Goal: Task Accomplishment & Management: Complete application form

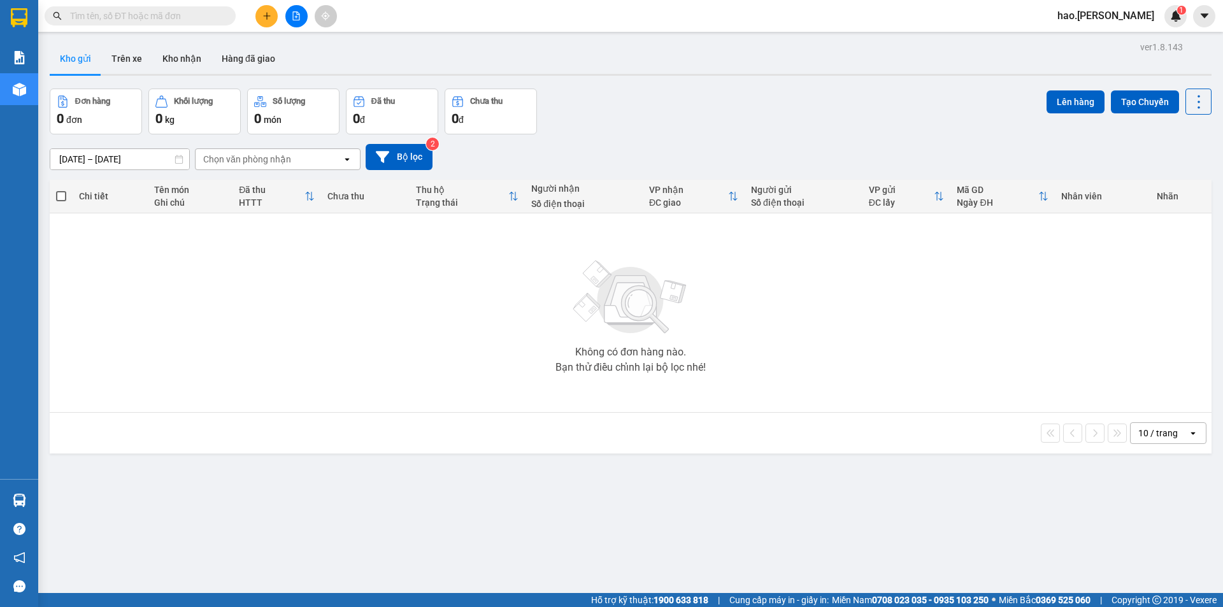
click at [295, 152] on div "Chọn văn phòng nhận" at bounding box center [268, 159] width 146 height 20
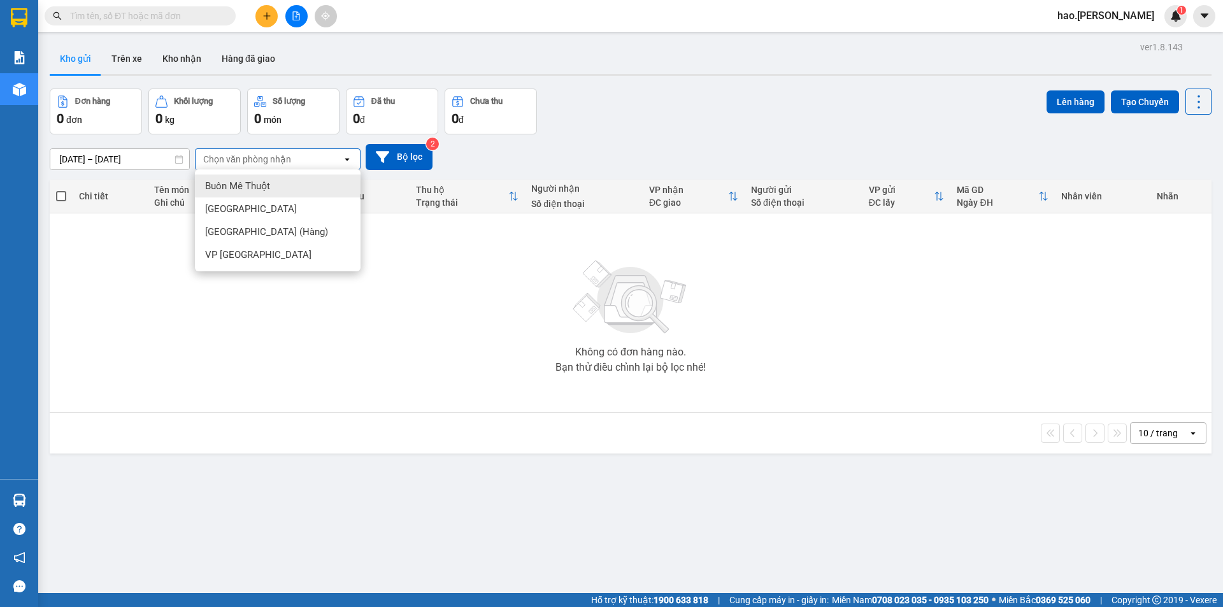
click at [146, 161] on input "[DATE] – [DATE]" at bounding box center [119, 159] width 139 height 20
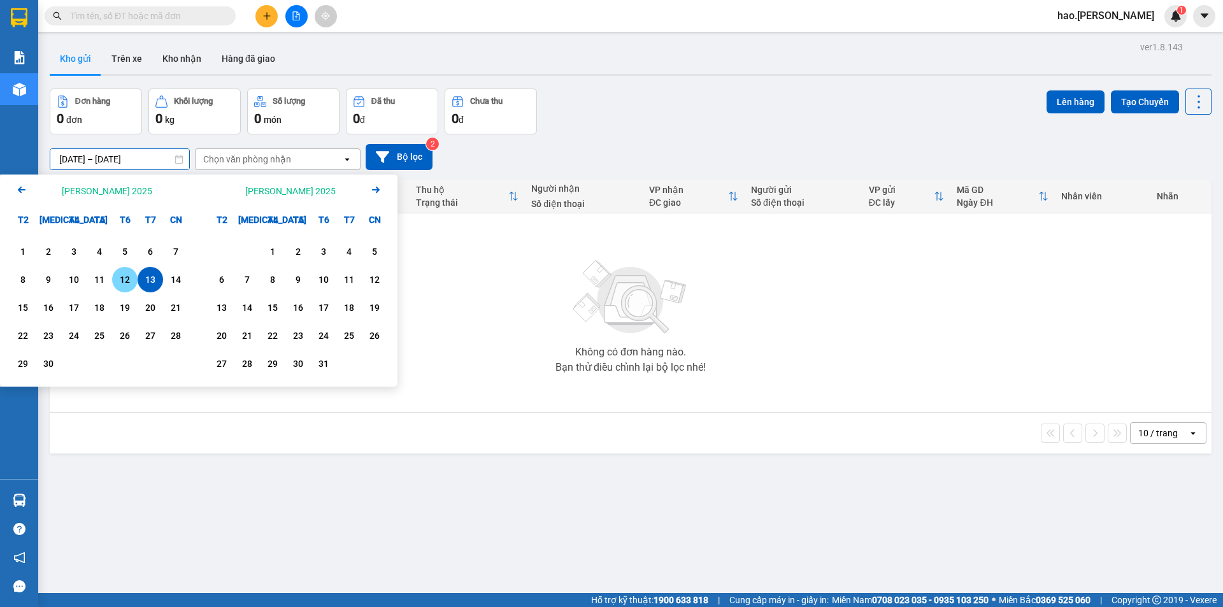
click at [123, 281] on div "12" at bounding box center [125, 279] width 18 height 15
type input "[DATE] – [DATE]"
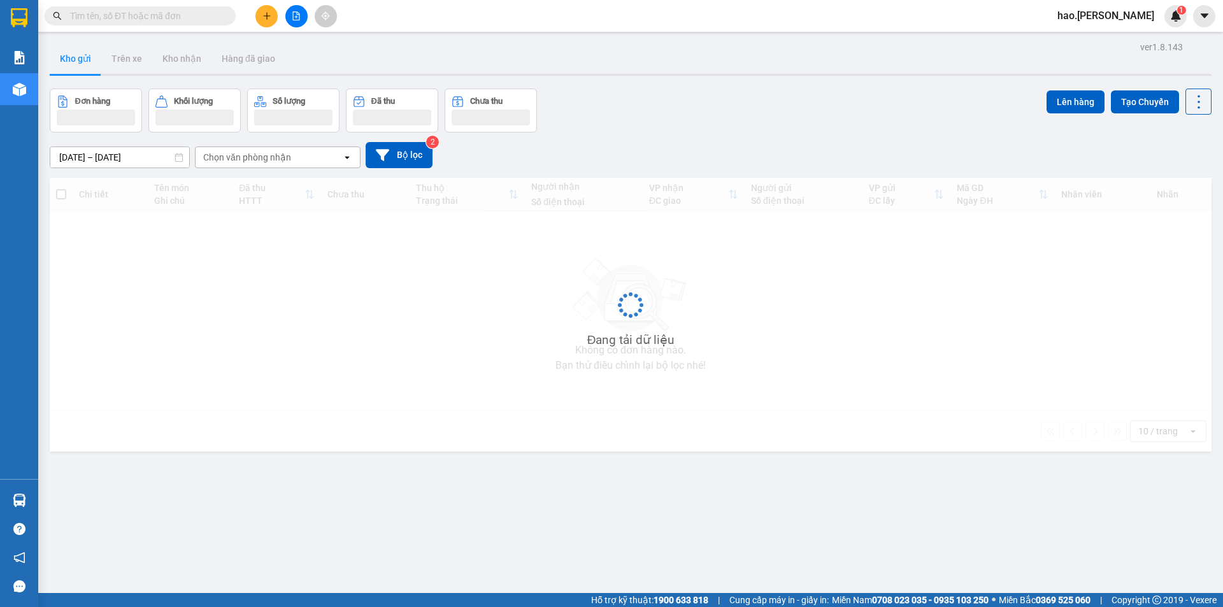
click at [294, 158] on div "Chọn văn phòng nhận" at bounding box center [268, 157] width 146 height 20
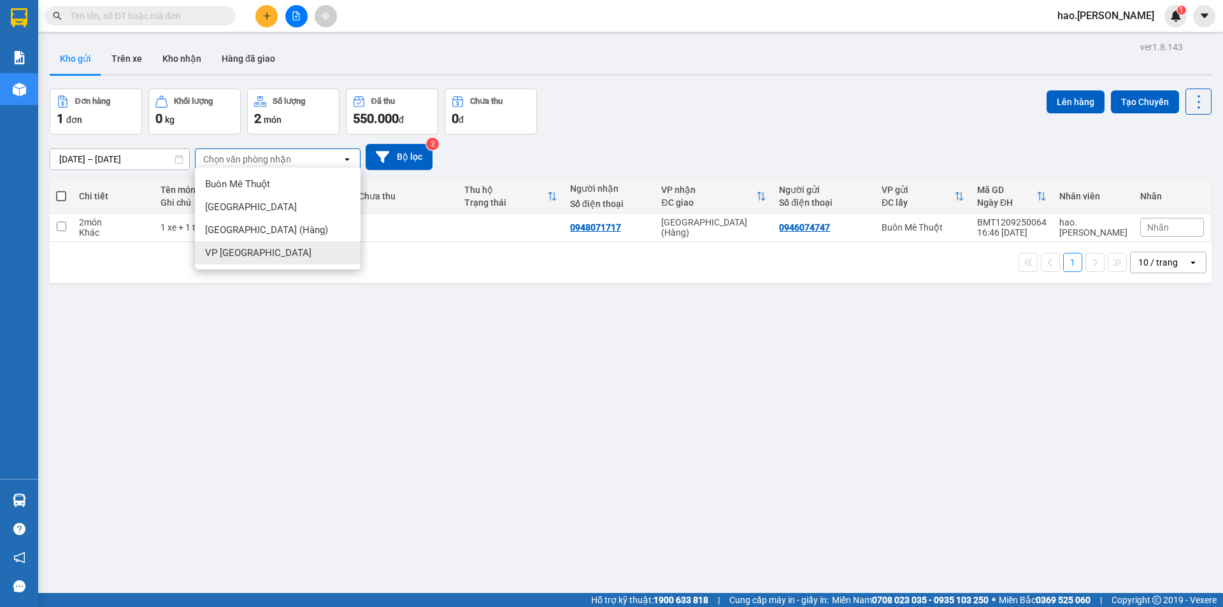
click at [292, 249] on div "VP [GEOGRAPHIC_DATA]" at bounding box center [278, 252] width 166 height 23
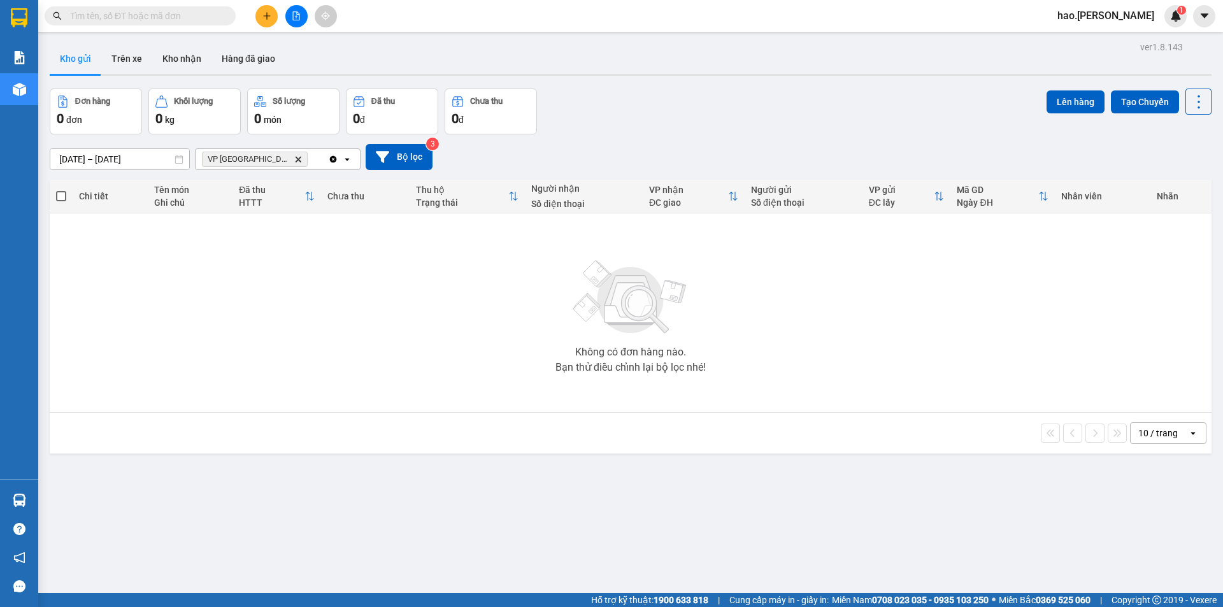
click at [294, 160] on icon "Delete" at bounding box center [298, 159] width 8 height 8
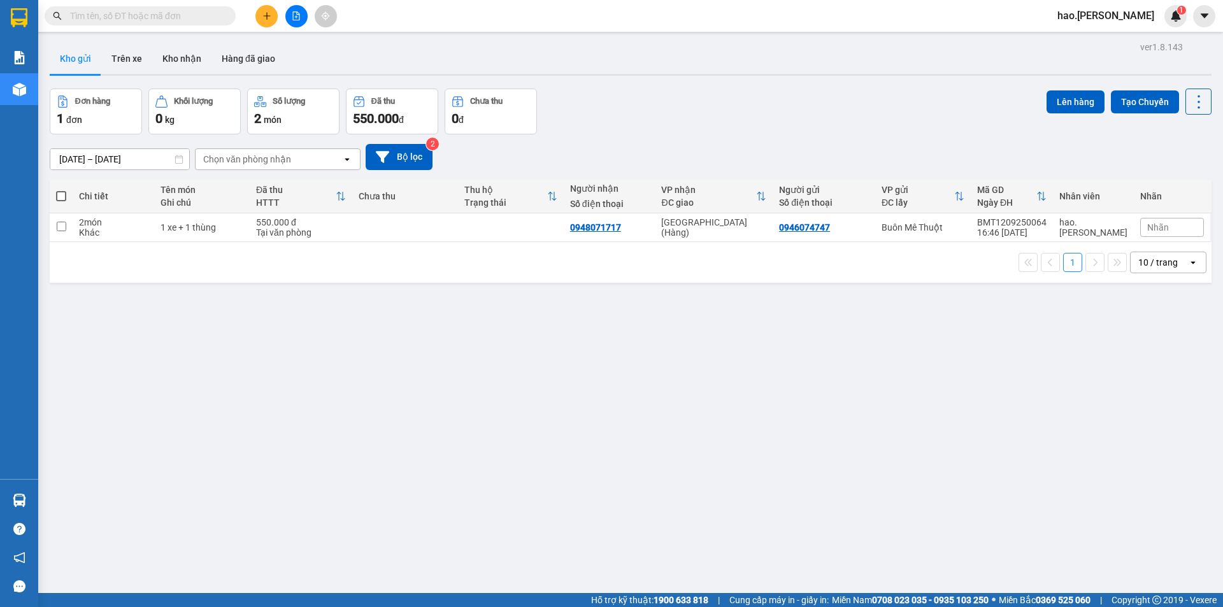
click at [257, 19] on button at bounding box center [266, 16] width 22 height 22
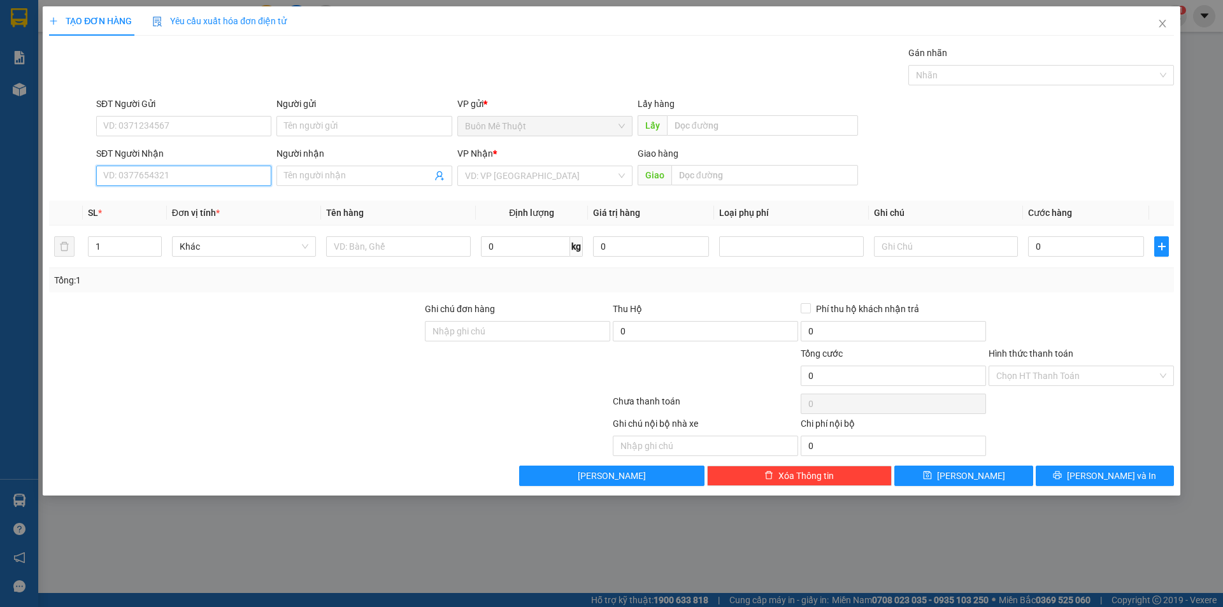
drag, startPoint x: 195, startPoint y: 180, endPoint x: 192, endPoint y: 197, distance: 17.4
click at [195, 179] on input "SĐT Người Nhận" at bounding box center [183, 176] width 175 height 20
click at [599, 174] on input "search" at bounding box center [540, 175] width 151 height 19
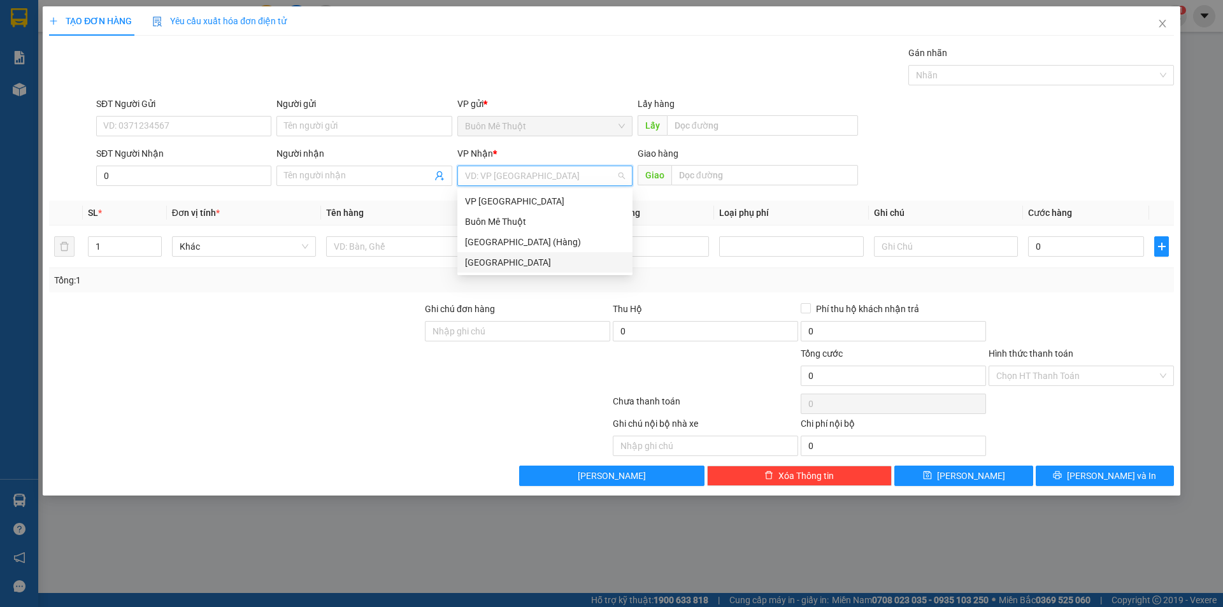
click at [531, 259] on div "[GEOGRAPHIC_DATA]" at bounding box center [545, 262] width 160 height 14
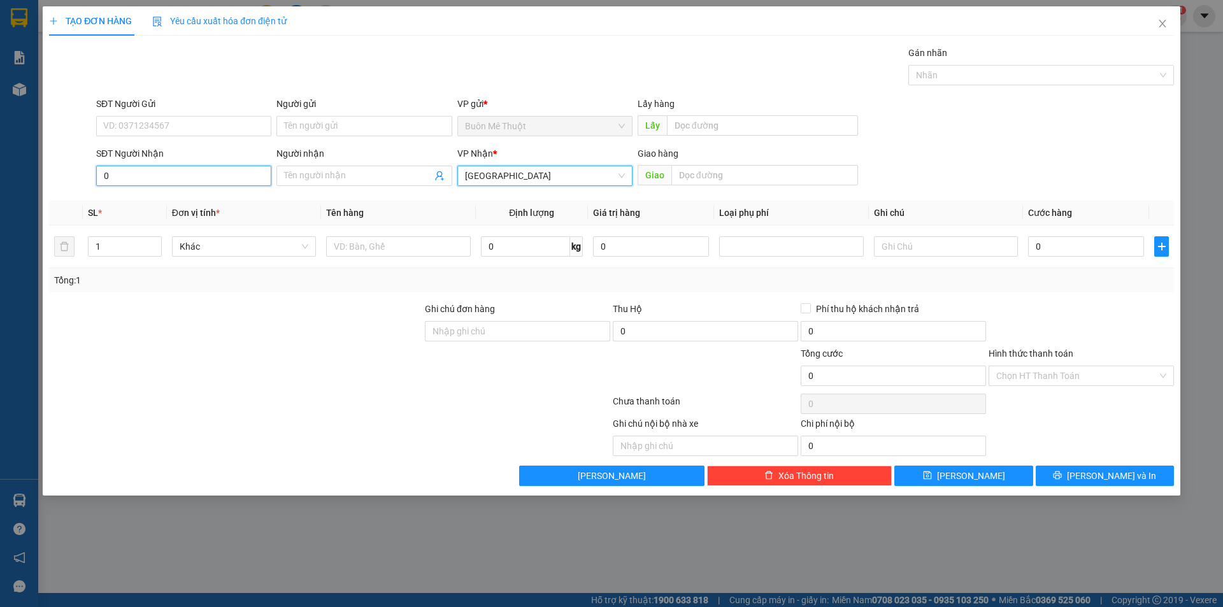
click at [262, 170] on input "0" at bounding box center [183, 176] width 175 height 20
type input "0948226888"
click at [209, 206] on div "0948226888 - Trâm" at bounding box center [184, 201] width 160 height 14
type input "Trâm"
type input "30.000"
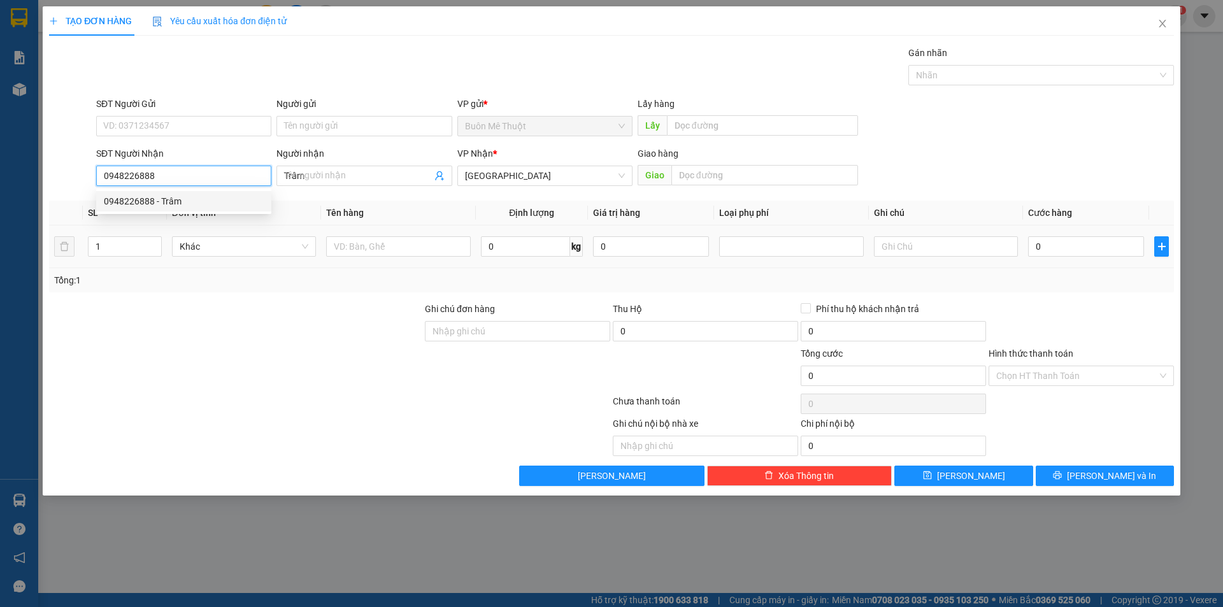
type input "30.000"
type input "0948226888"
click at [1067, 380] on input "Hình thức thanh toán" at bounding box center [1076, 375] width 161 height 19
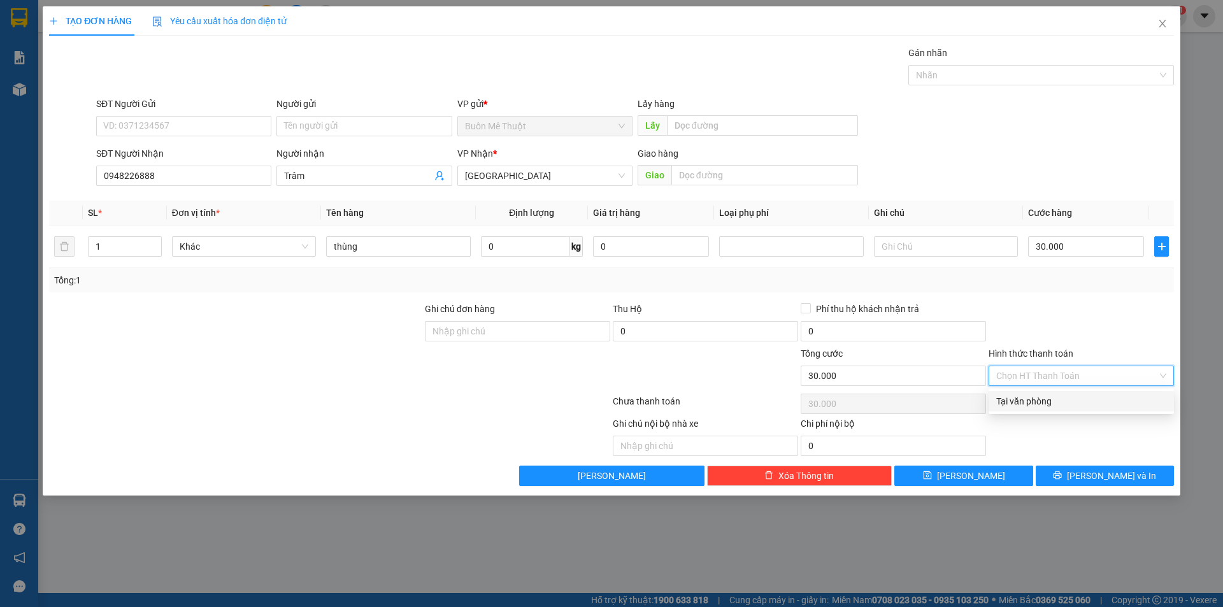
click at [1039, 404] on div "Tại văn phòng" at bounding box center [1081, 401] width 170 height 14
type input "0"
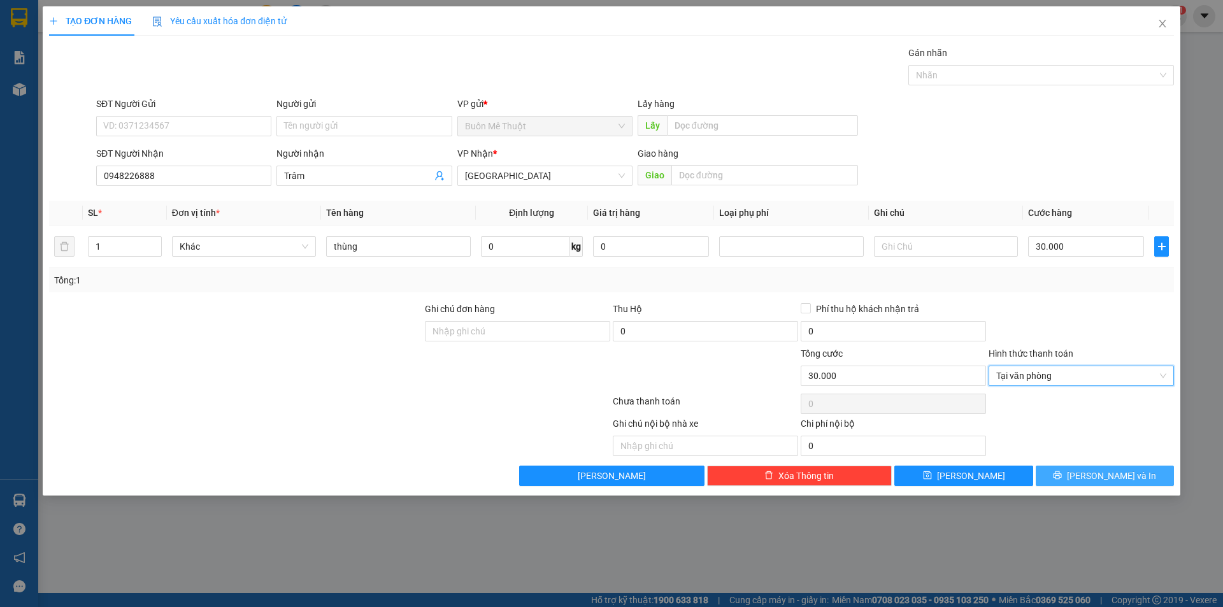
click at [1069, 473] on button "[PERSON_NAME] và In" at bounding box center [1104, 475] width 138 height 20
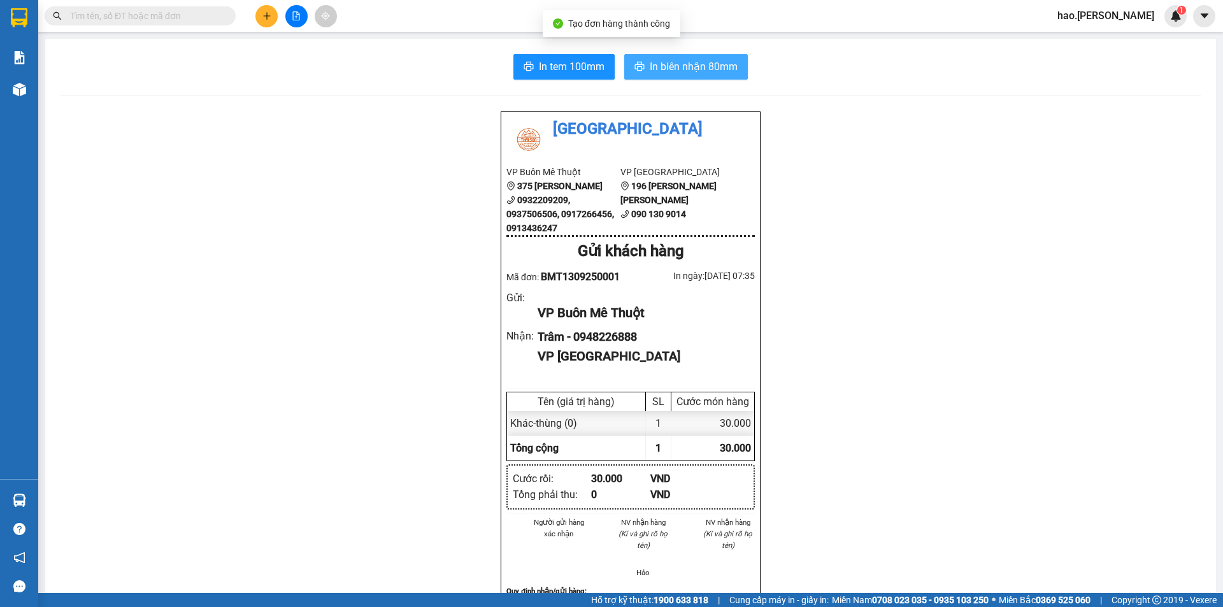
click at [676, 68] on span "In biên nhận 80mm" at bounding box center [694, 67] width 88 height 16
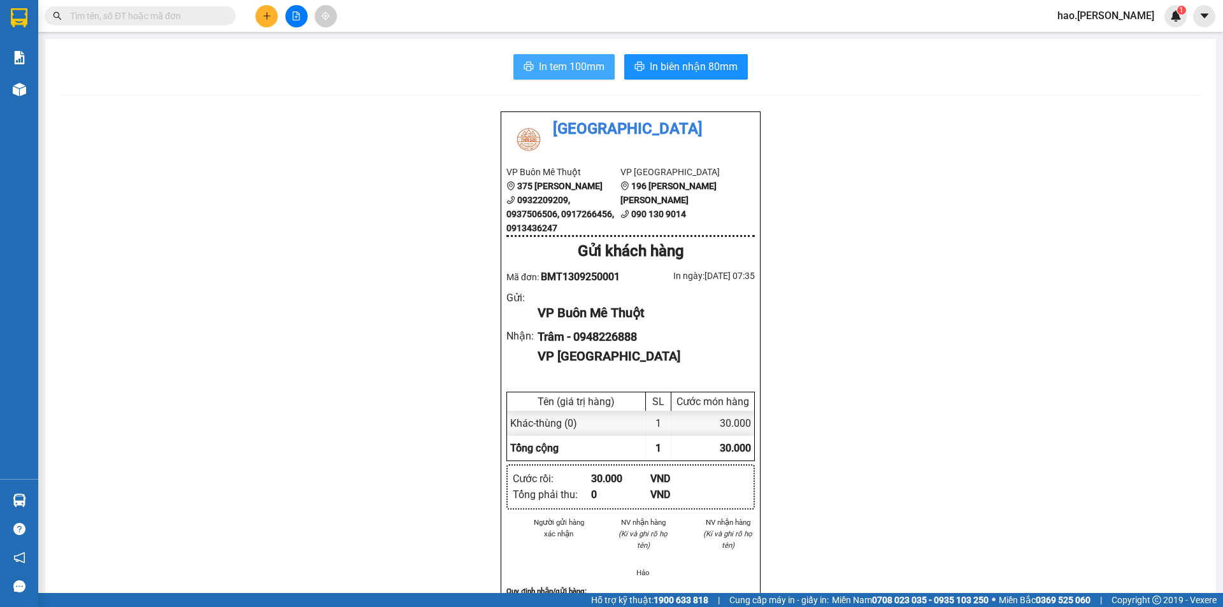
click at [539, 78] on button "In tem 100mm" at bounding box center [563, 66] width 101 height 25
click at [266, 16] on icon "plus" at bounding box center [266, 15] width 7 height 1
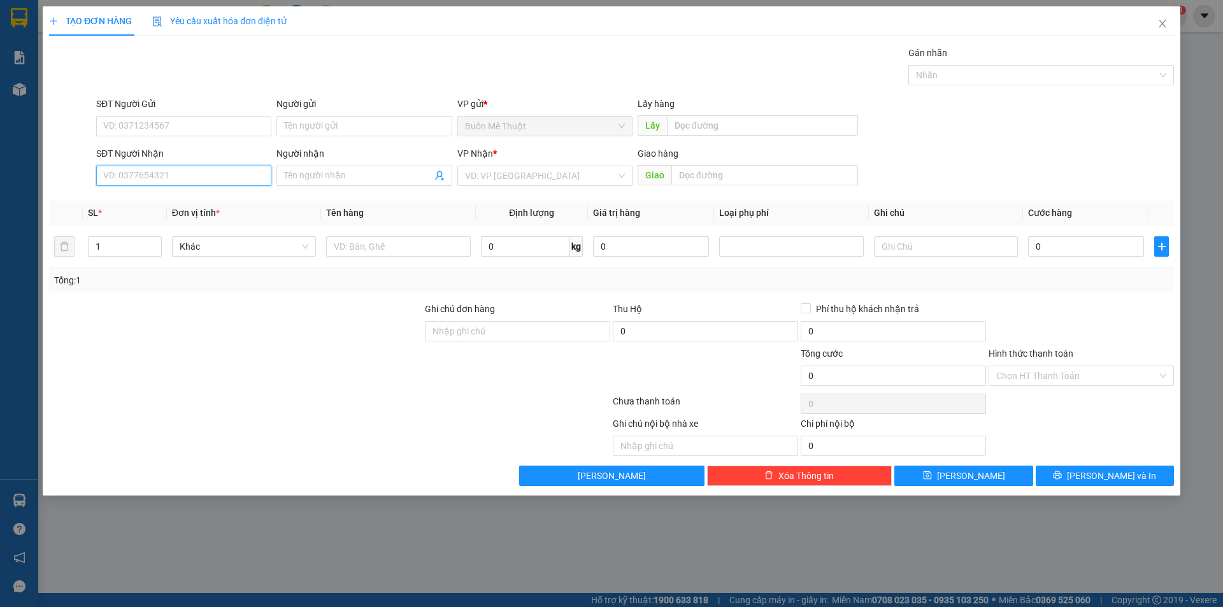
click at [235, 171] on input "SĐT Người Nhận" at bounding box center [183, 176] width 175 height 20
click at [229, 204] on div "0369009474" at bounding box center [184, 201] width 160 height 14
type input "0369009474"
type input "NÚI [PERSON_NAME]"
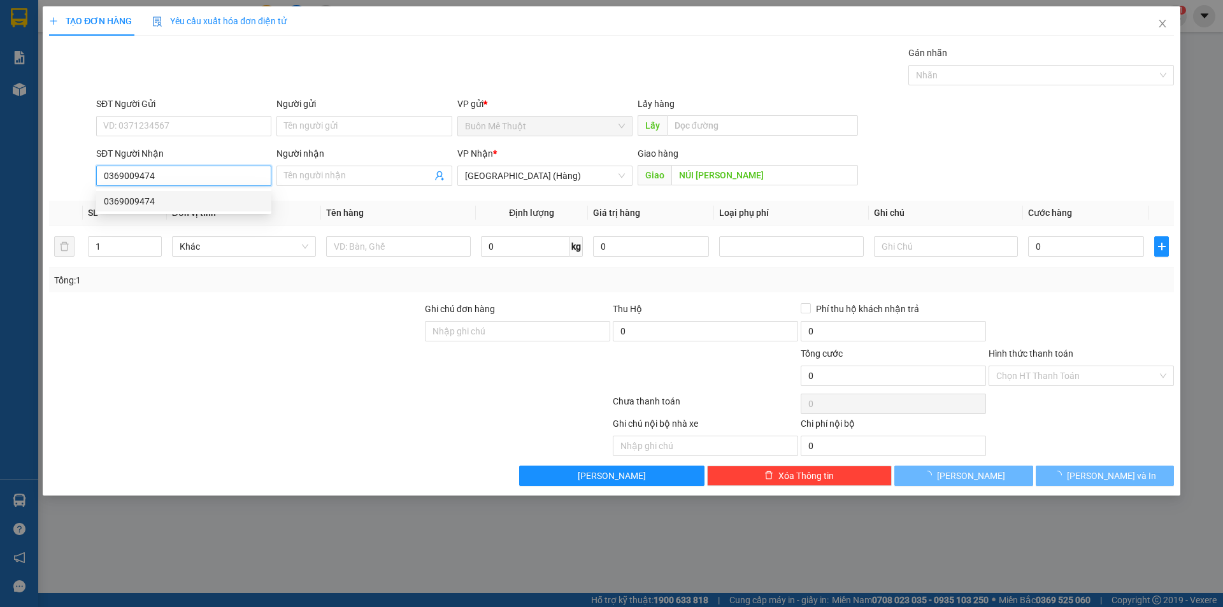
type input "70.000"
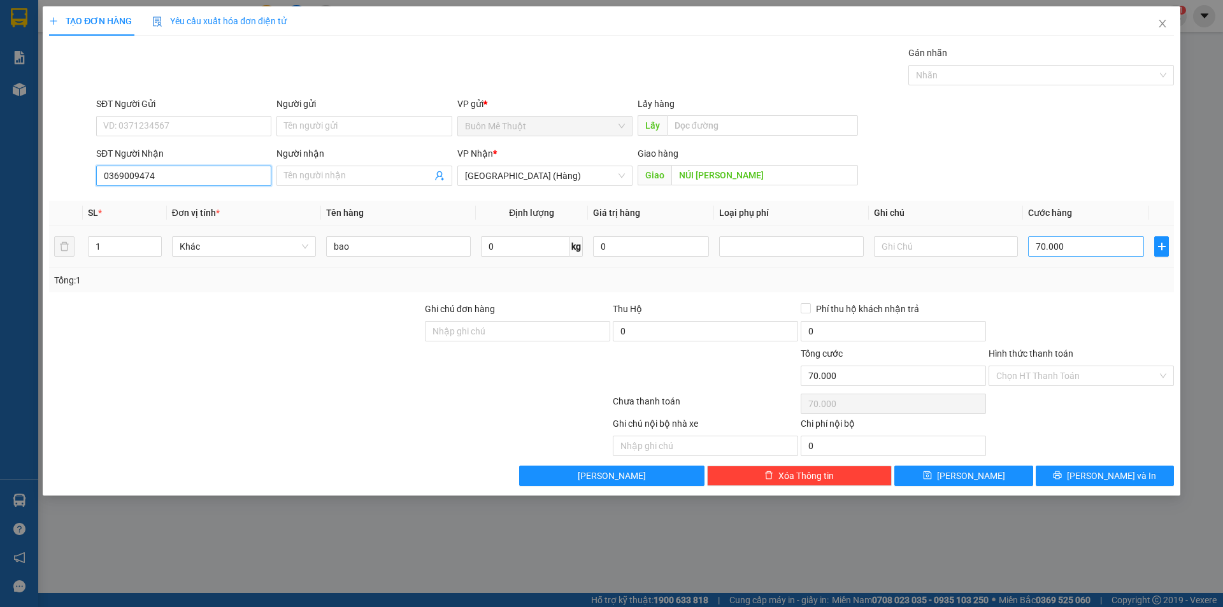
type input "0369009474"
click at [1100, 252] on input "70.000" at bounding box center [1086, 246] width 116 height 20
type input "1"
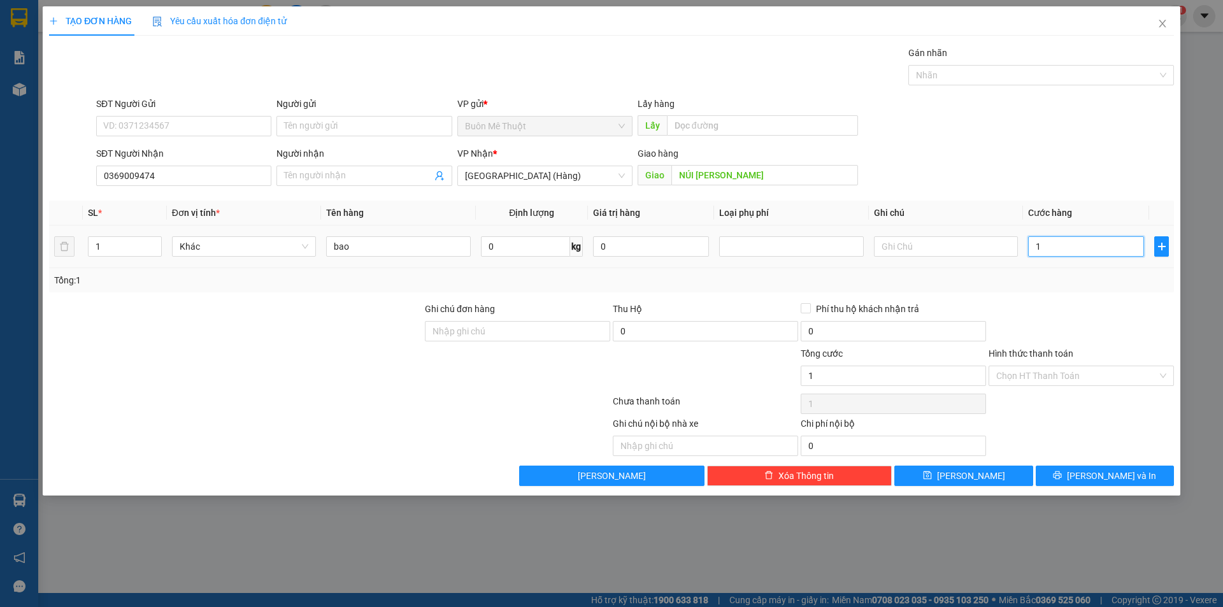
type input "10"
type input "100"
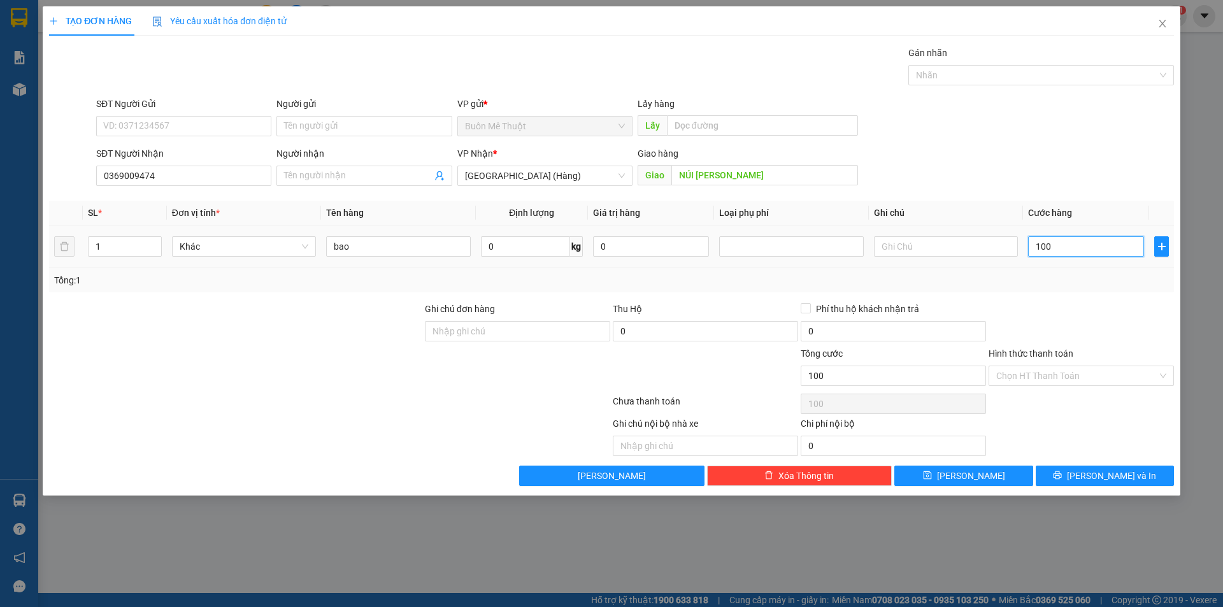
drag, startPoint x: 1101, startPoint y: 255, endPoint x: 1108, endPoint y: 306, distance: 50.8
click at [1102, 259] on div "100" at bounding box center [1086, 246] width 116 height 25
type input "100"
type input "100.000"
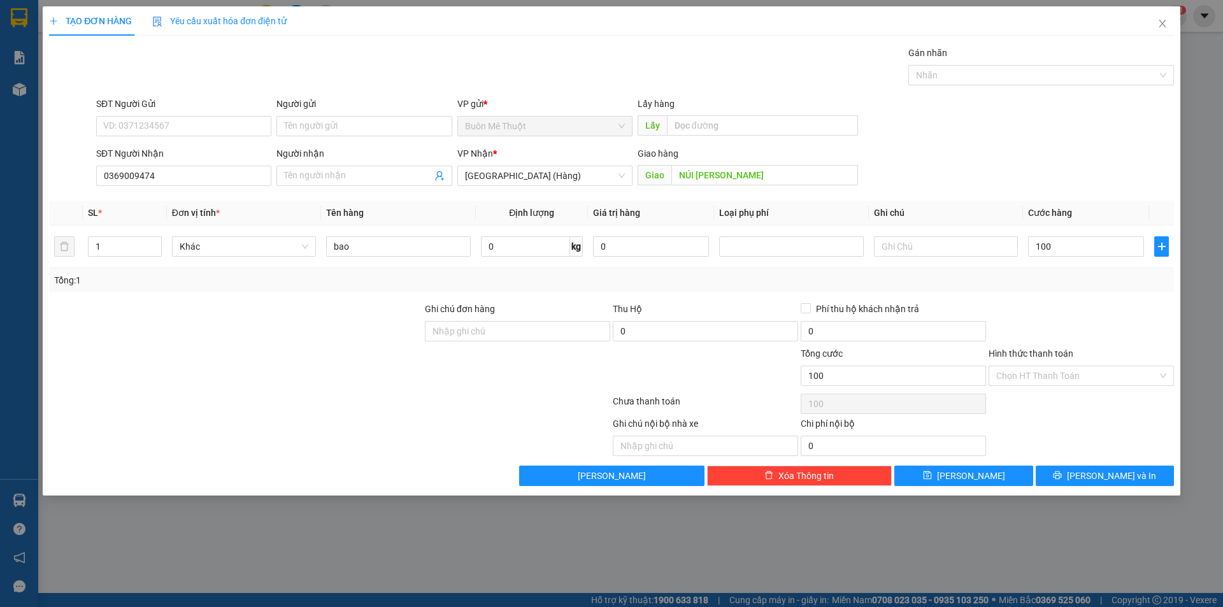
type input "100.000"
click at [1108, 320] on div at bounding box center [1081, 324] width 188 height 45
click at [1090, 385] on input "Hình thức thanh toán" at bounding box center [1076, 375] width 161 height 19
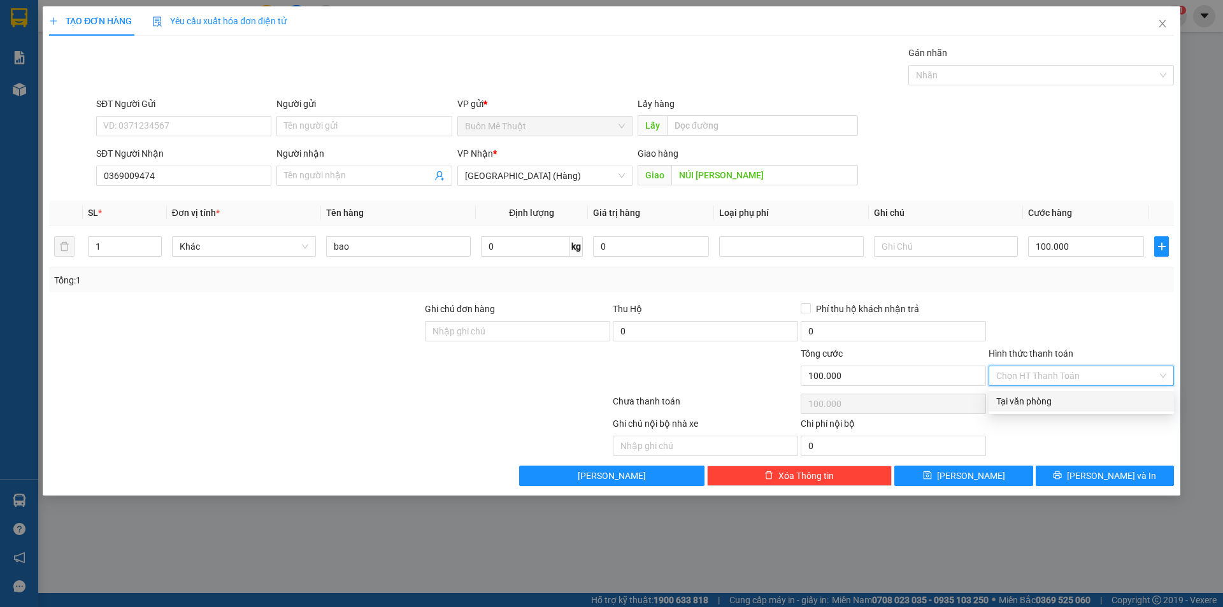
drag, startPoint x: 1040, startPoint y: 403, endPoint x: 1089, endPoint y: 313, distance: 102.3
click at [1039, 403] on div "Tại văn phòng" at bounding box center [1081, 401] width 170 height 14
type input "0"
click at [1090, 312] on div at bounding box center [1081, 324] width 188 height 45
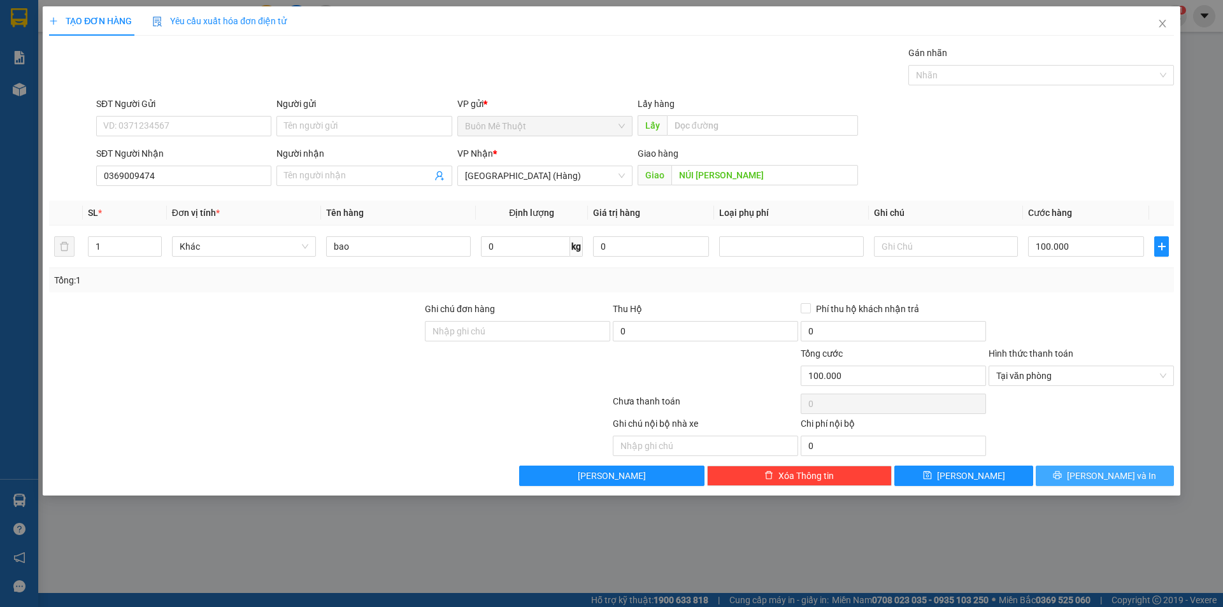
click at [1071, 467] on button "[PERSON_NAME] và In" at bounding box center [1104, 475] width 138 height 20
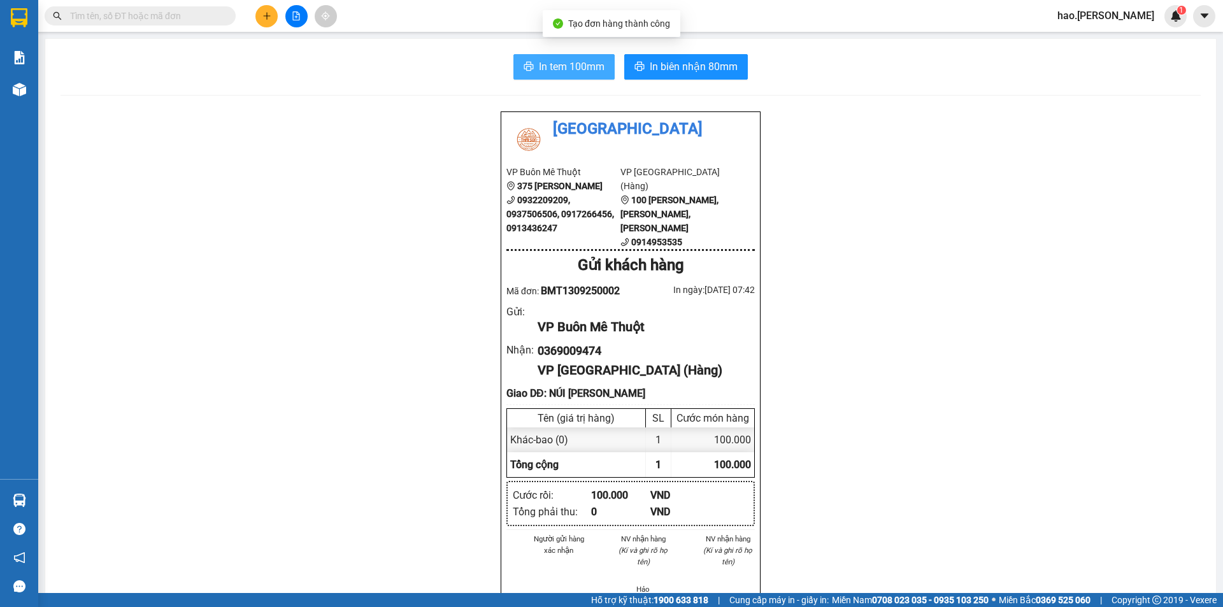
click at [593, 68] on span "In tem 100mm" at bounding box center [572, 67] width 66 height 16
click at [146, 27] on div "Kết quả [PERSON_NAME] ( 0 ) Bộ lọc No Data hao.thaison 1" at bounding box center [611, 16] width 1223 height 32
click at [152, 13] on input "text" at bounding box center [145, 16] width 150 height 14
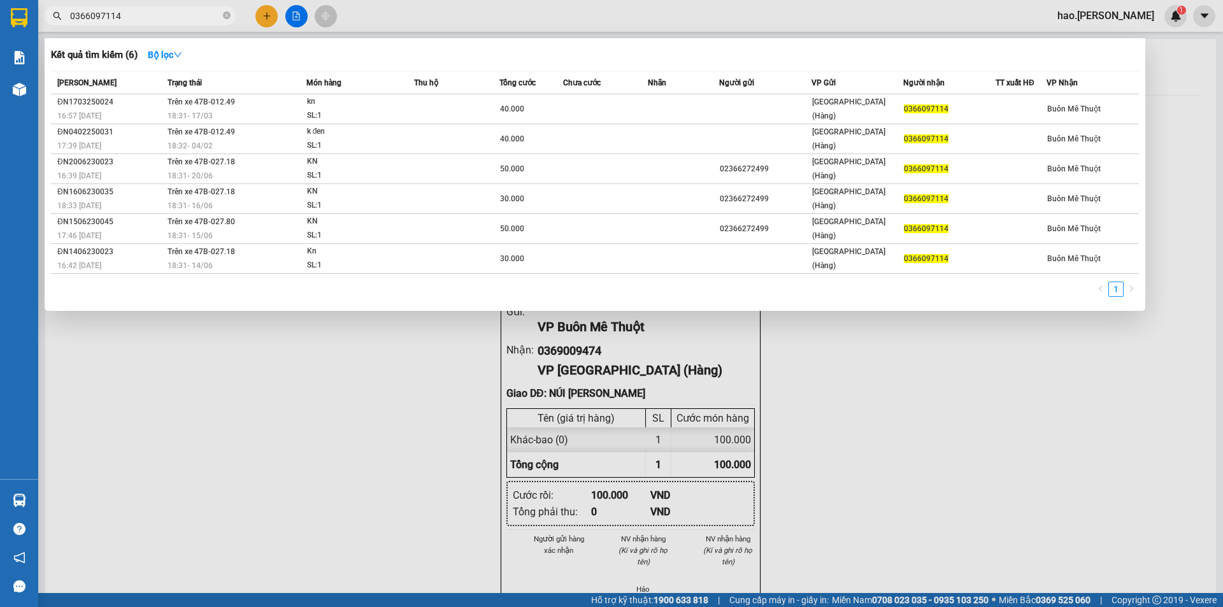
type input "0366097114"
click at [228, 13] on icon "close-circle" at bounding box center [227, 15] width 8 height 8
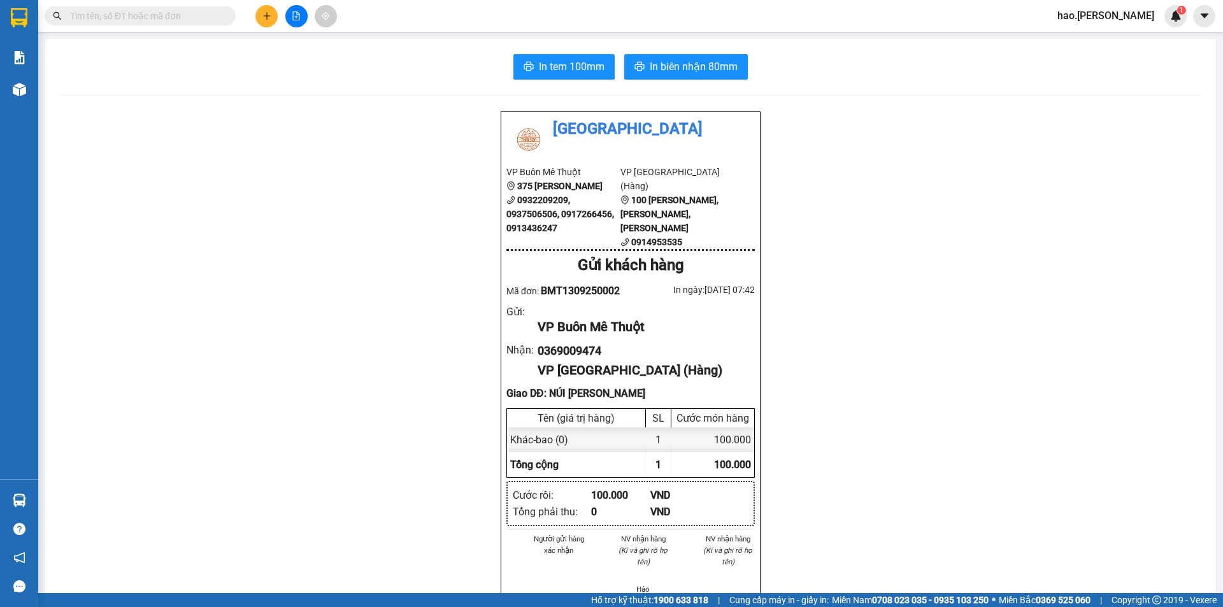
click at [195, 13] on input "text" at bounding box center [145, 16] width 150 height 14
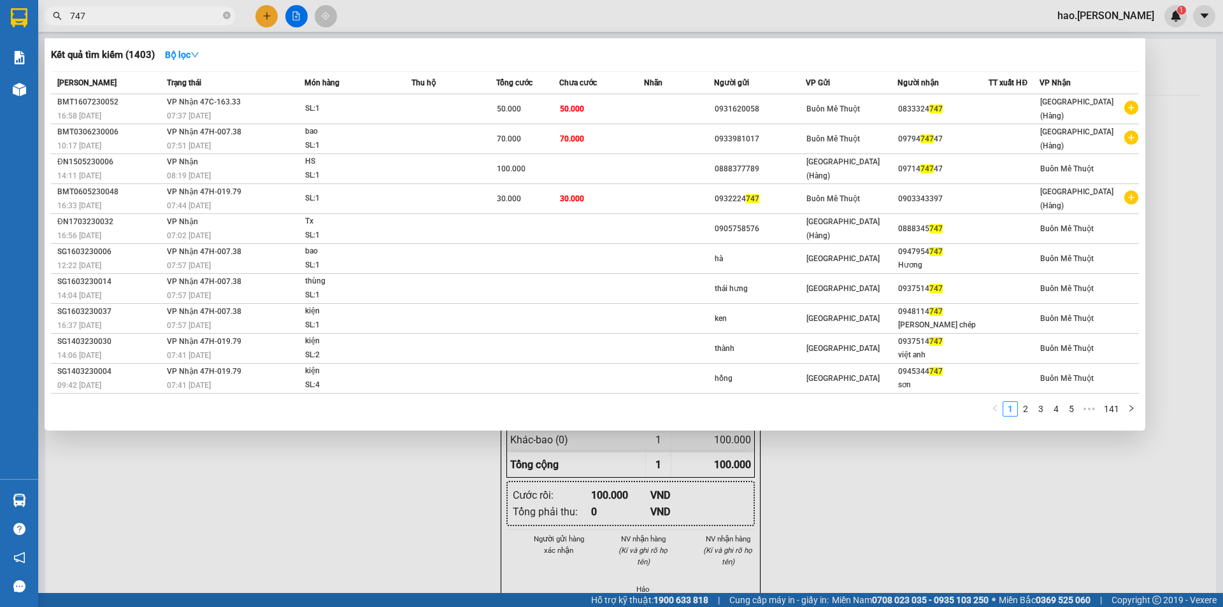
type input "747"
click at [895, 483] on div at bounding box center [611, 303] width 1223 height 607
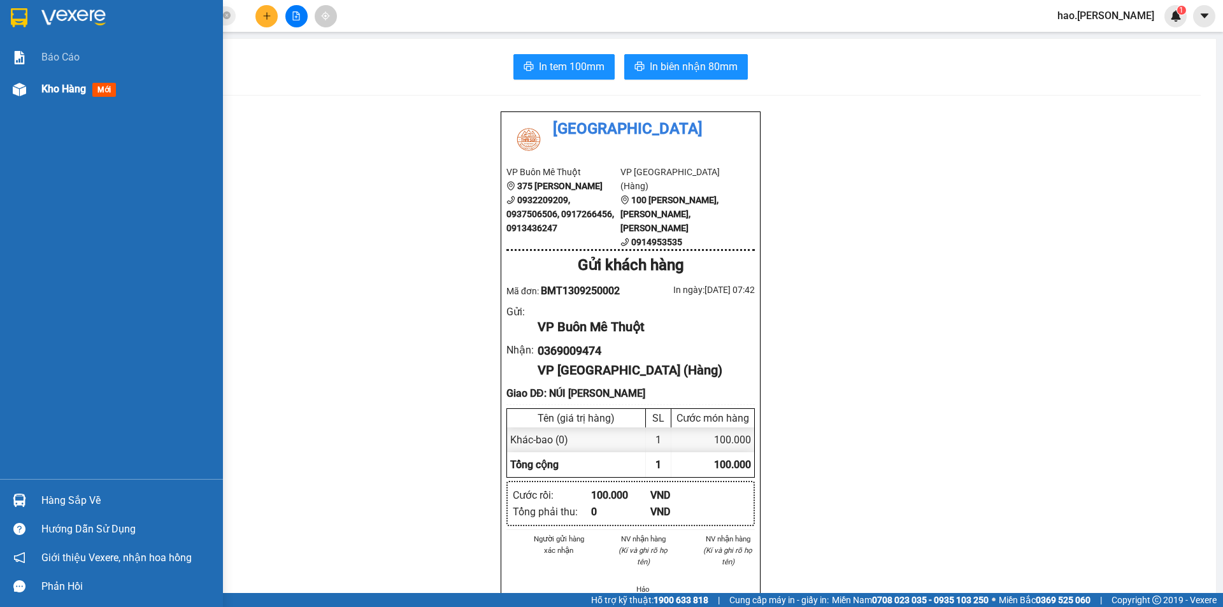
click at [23, 74] on div "Kho hàng mới" at bounding box center [111, 89] width 223 height 32
click at [23, 77] on div "Kho hàng mới" at bounding box center [111, 89] width 223 height 32
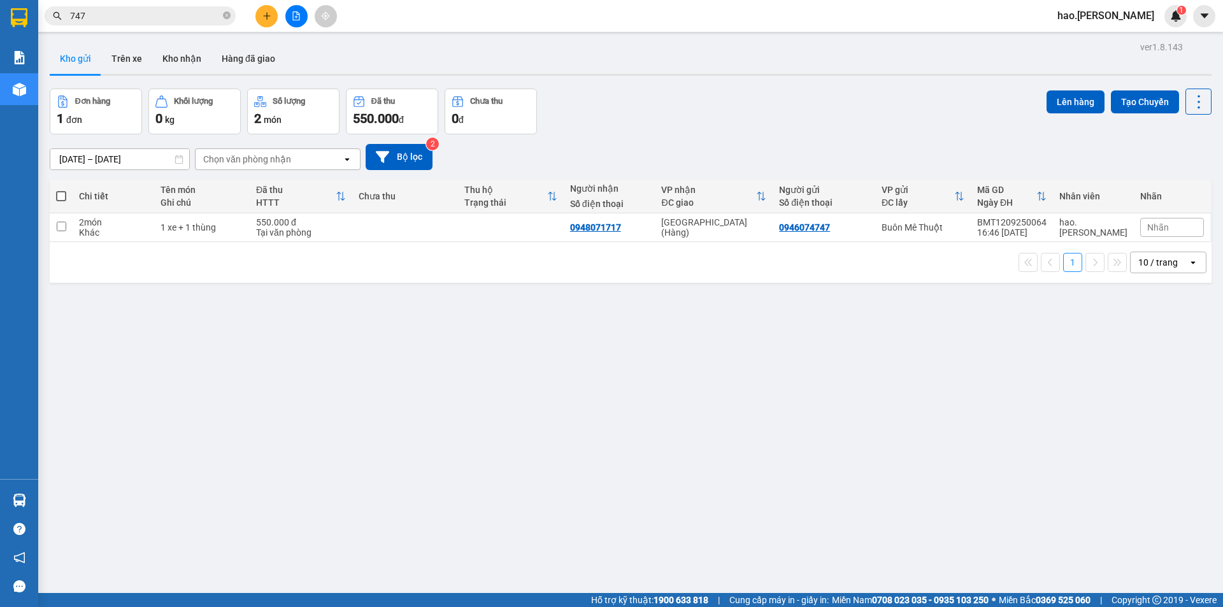
click at [273, 161] on div "Chọn văn phòng nhận" at bounding box center [247, 159] width 88 height 13
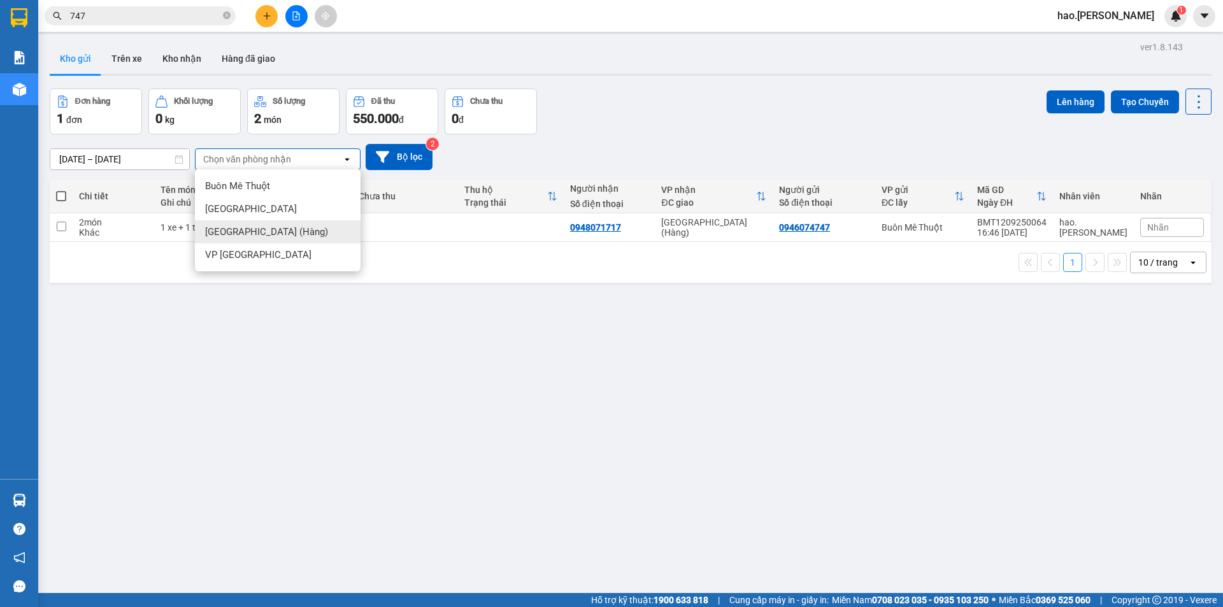
click at [267, 227] on span "[GEOGRAPHIC_DATA] (Hàng)" at bounding box center [266, 231] width 123 height 13
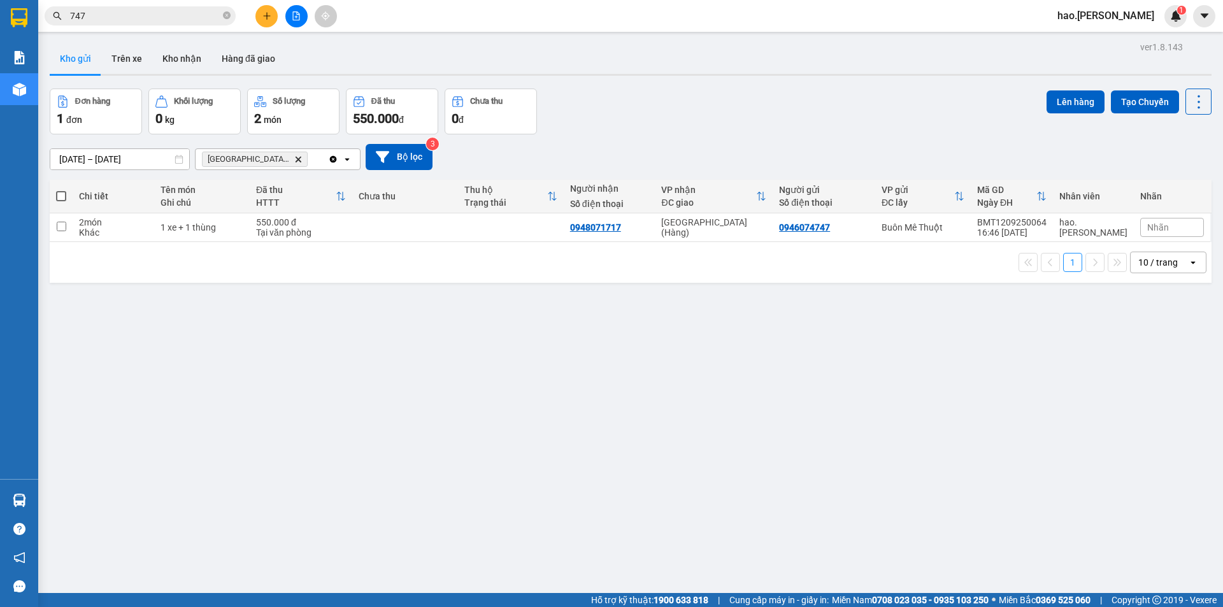
click at [143, 159] on input "[DATE] – [DATE]" at bounding box center [119, 159] width 139 height 20
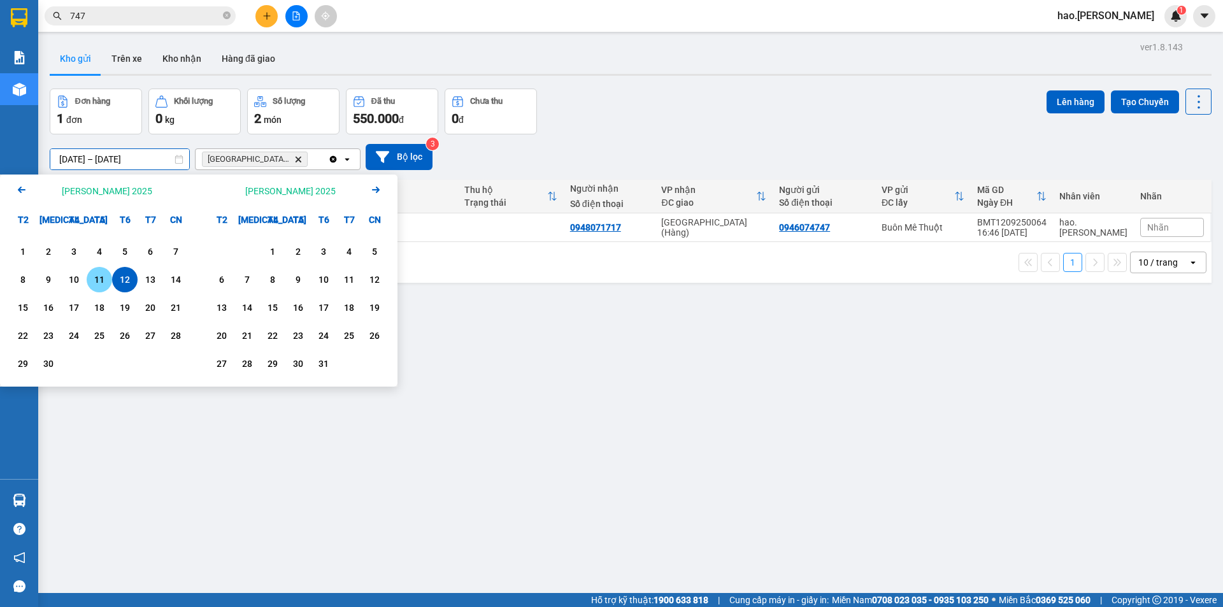
click at [108, 280] on div "11" at bounding box center [99, 279] width 18 height 15
type input "[DATE] – [DATE]"
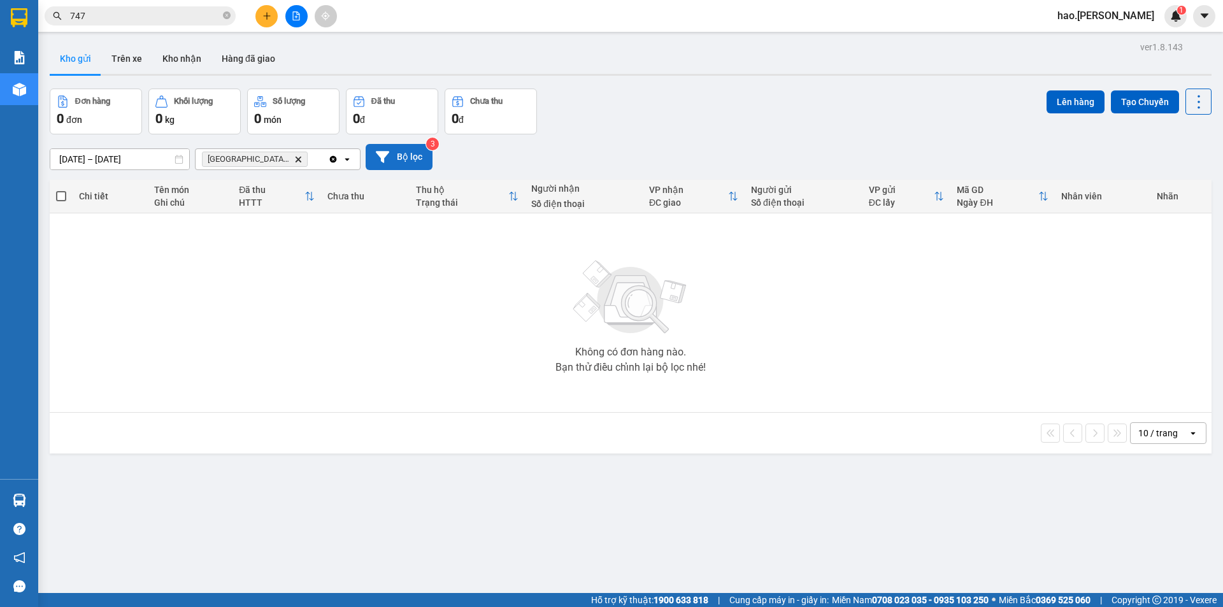
click at [380, 166] on button "Bộ lọc" at bounding box center [399, 157] width 67 height 26
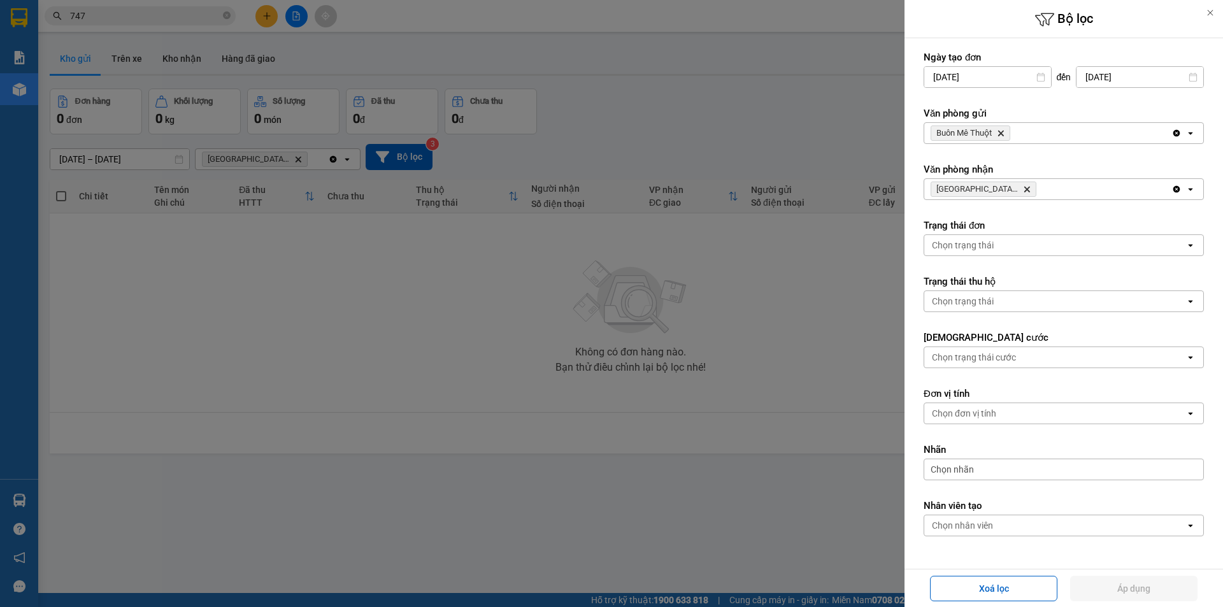
click at [808, 157] on div at bounding box center [611, 303] width 1223 height 607
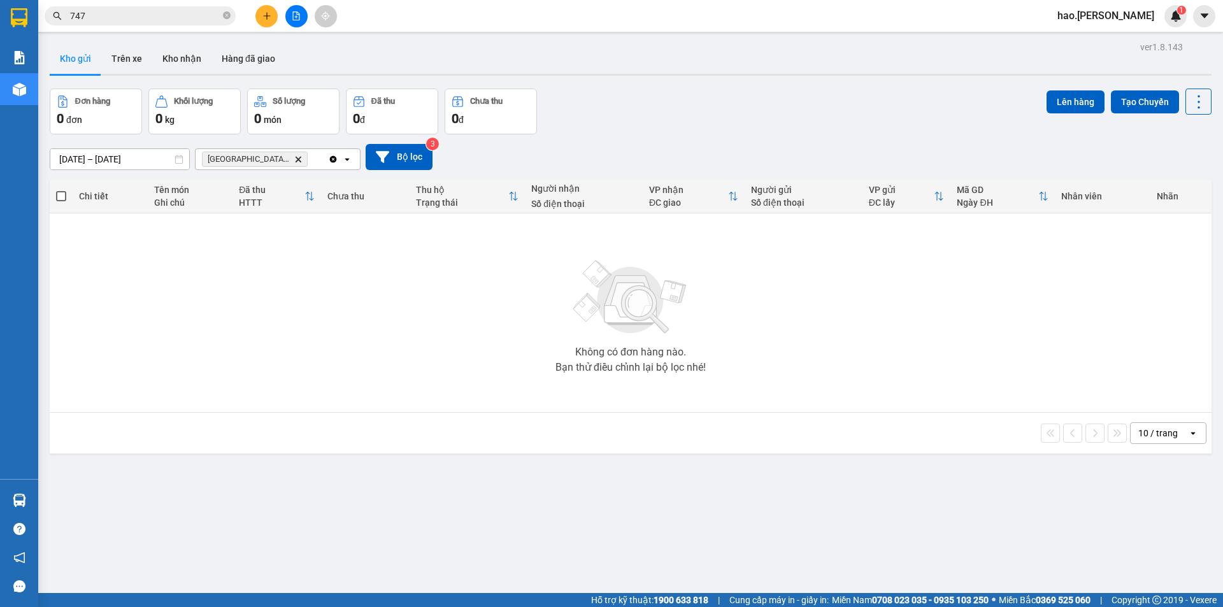
click at [155, 159] on input "[DATE] – [DATE]" at bounding box center [119, 159] width 139 height 20
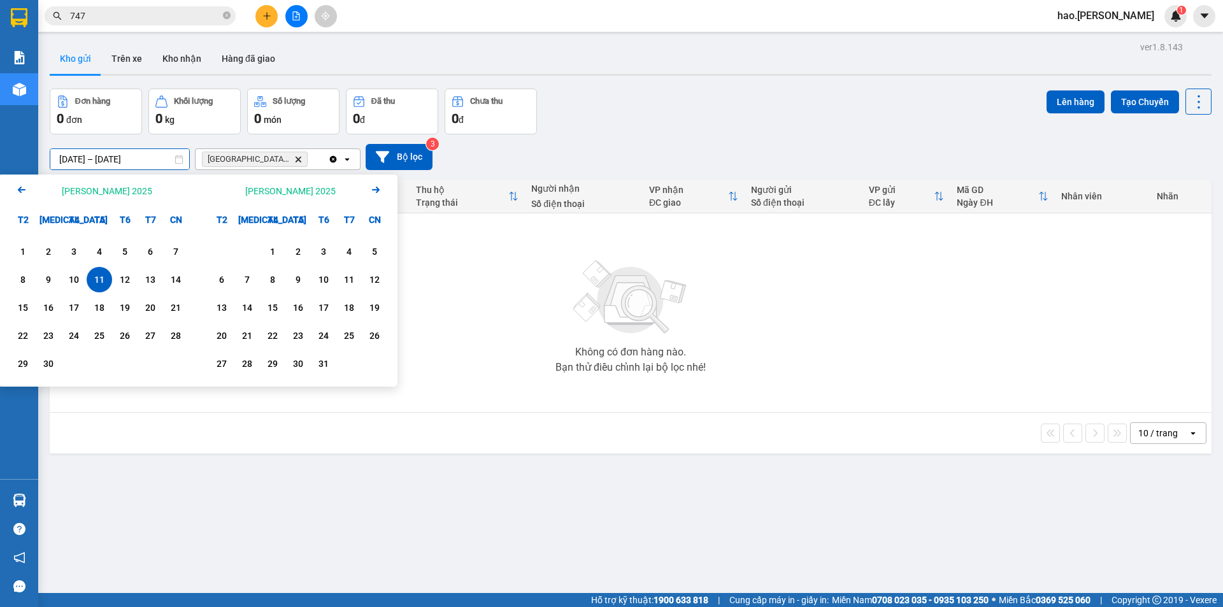
click at [222, 157] on span "[GEOGRAPHIC_DATA] (Hàng)" at bounding box center [249, 159] width 82 height 10
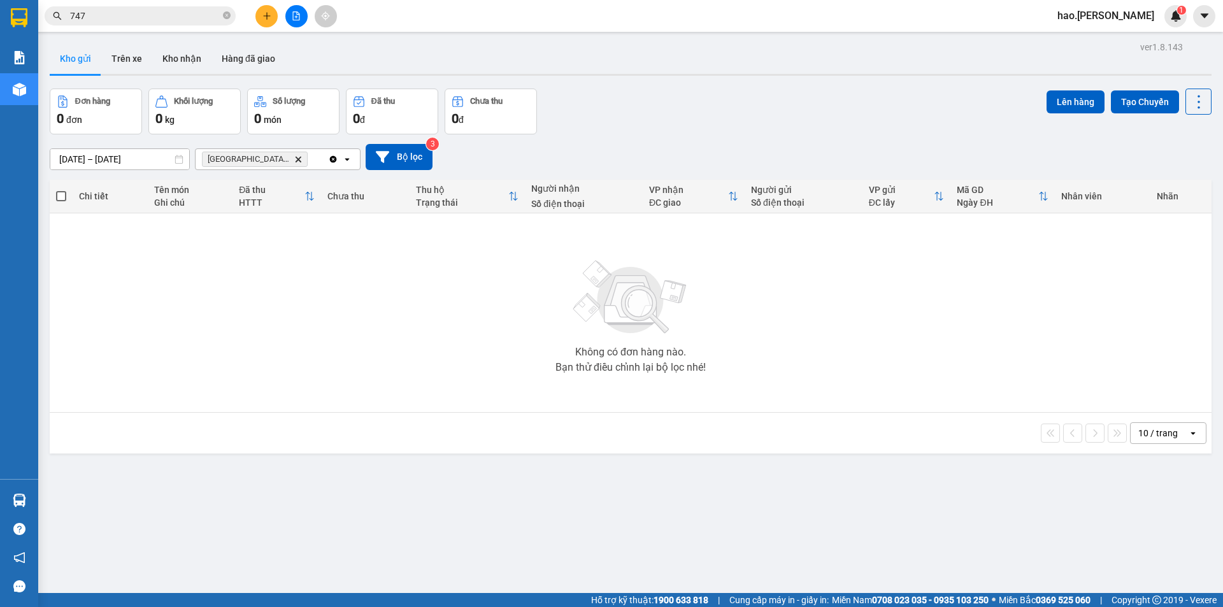
click at [270, 155] on span "[GEOGRAPHIC_DATA] (Hàng) Delete" at bounding box center [255, 159] width 106 height 15
click at [271, 155] on span "[GEOGRAPHIC_DATA] (Hàng) Delete" at bounding box center [255, 159] width 106 height 15
click at [294, 155] on icon "Delete" at bounding box center [298, 159] width 8 height 8
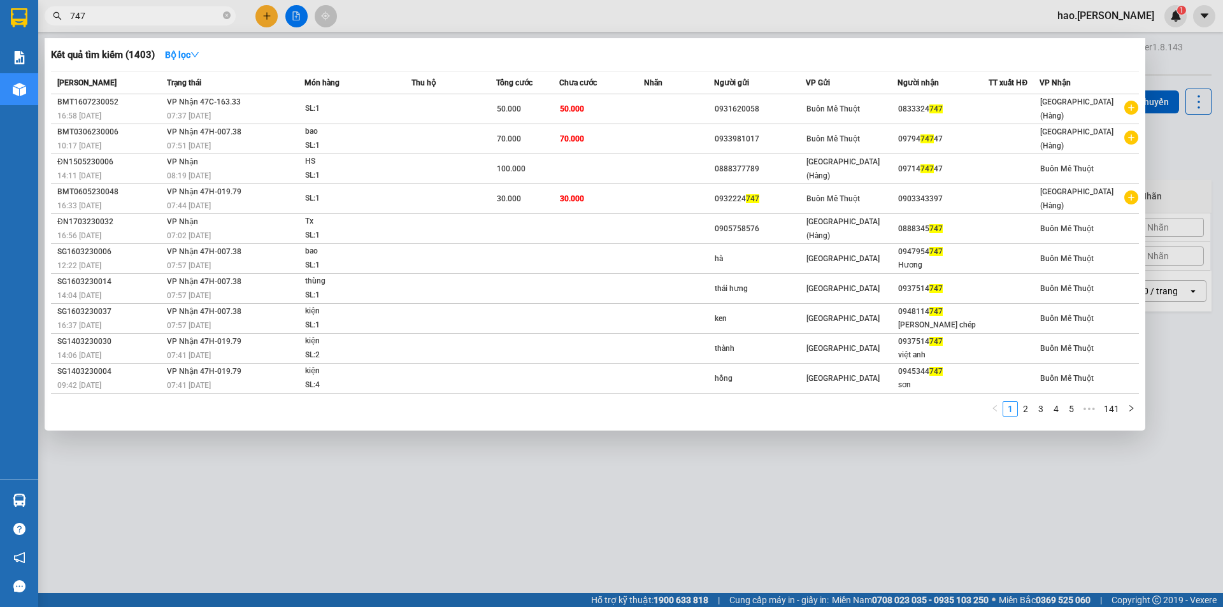
click at [195, 13] on input "747" at bounding box center [145, 16] width 150 height 14
click at [193, 13] on input "747" at bounding box center [145, 16] width 150 height 14
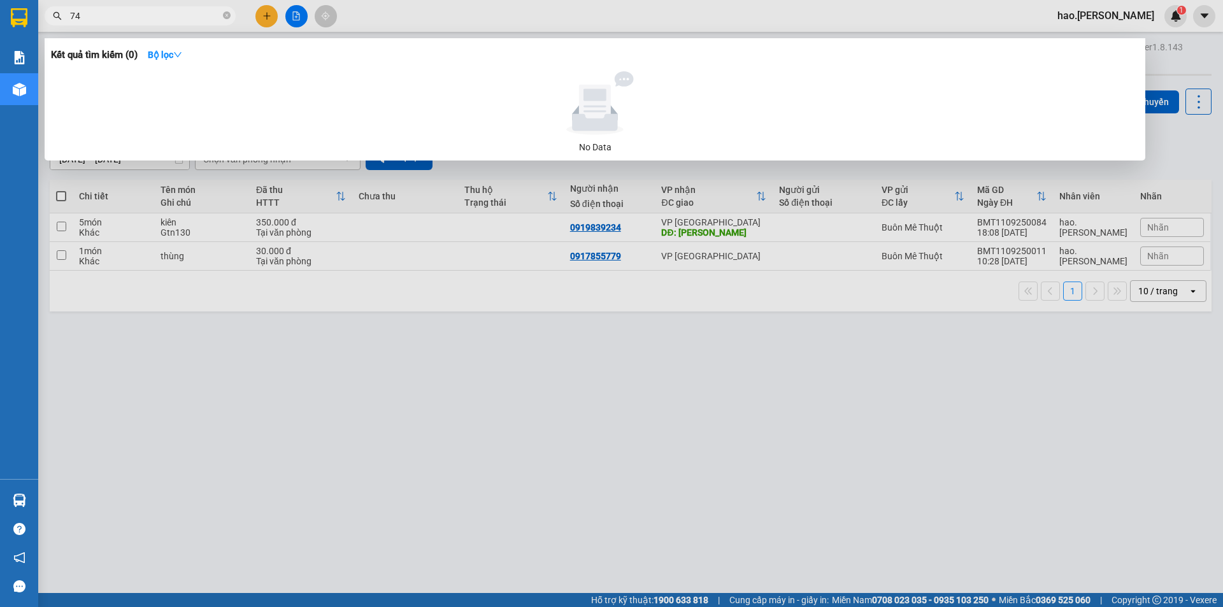
type input "7"
type input "xe máy"
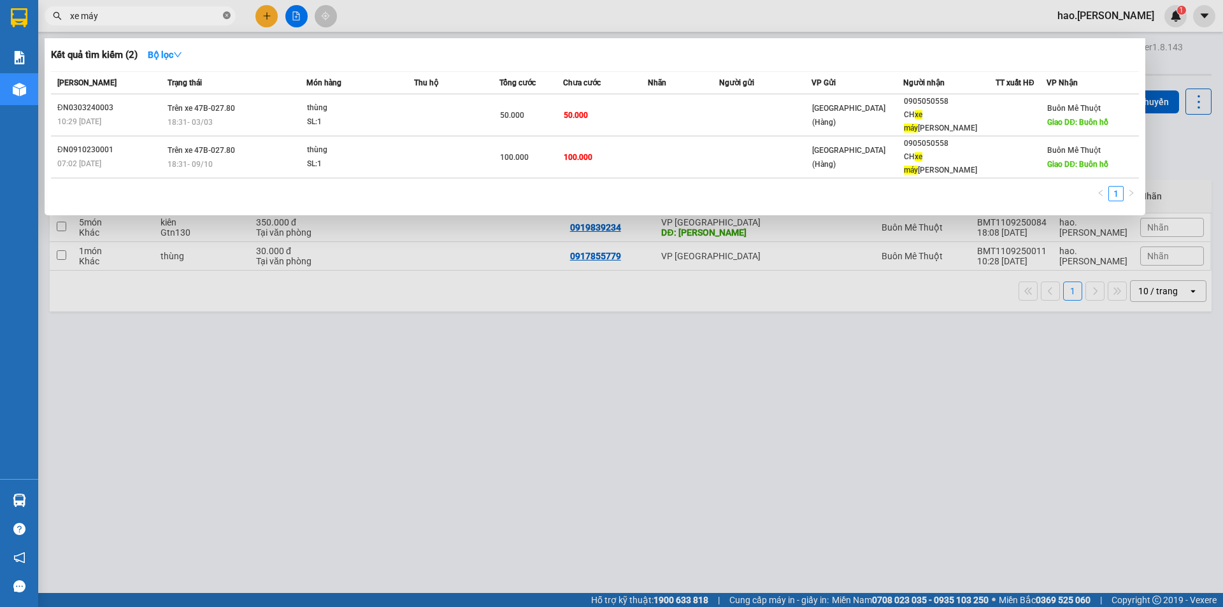
click at [229, 17] on icon "close-circle" at bounding box center [227, 15] width 8 height 8
type input "717"
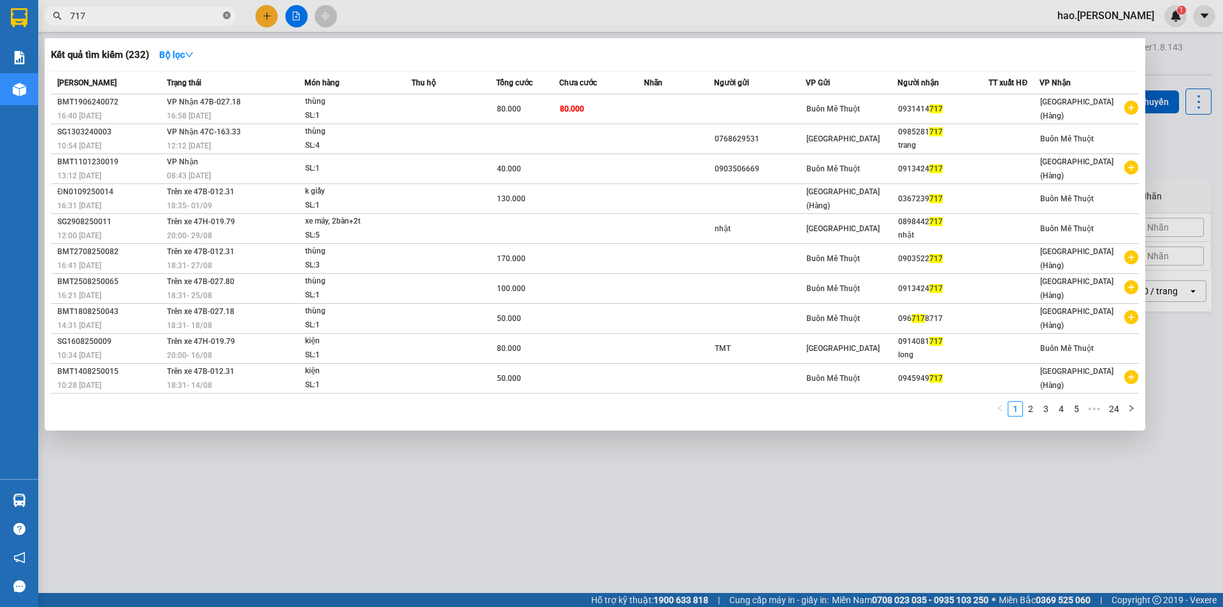
click at [225, 15] on icon "close-circle" at bounding box center [227, 15] width 8 height 8
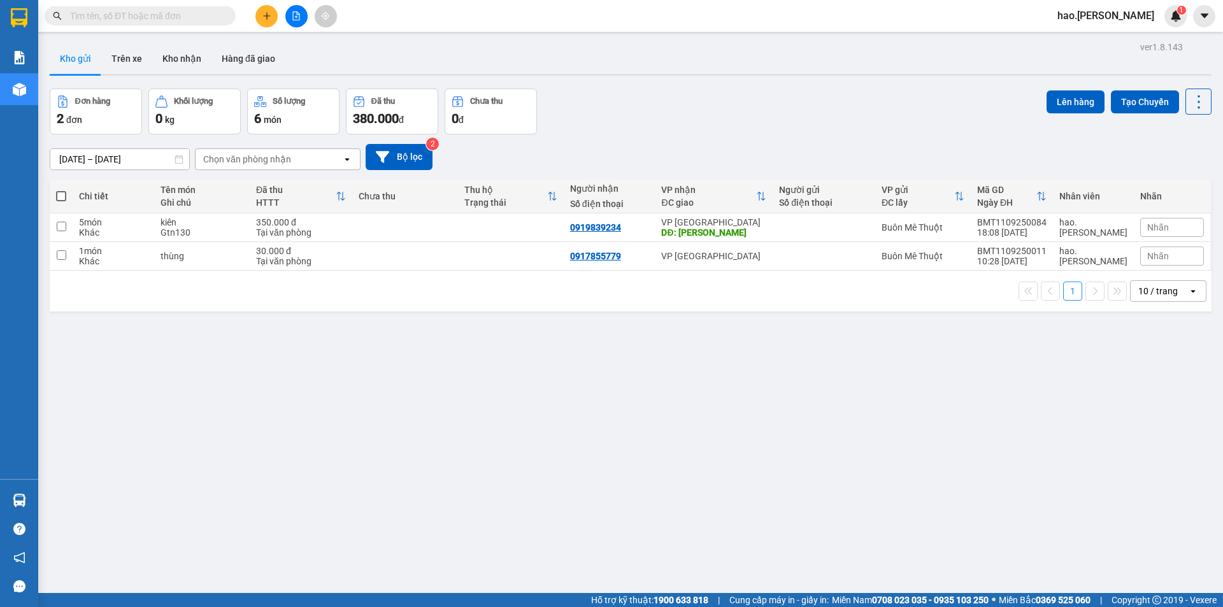
click at [176, 15] on input "text" at bounding box center [145, 16] width 150 height 14
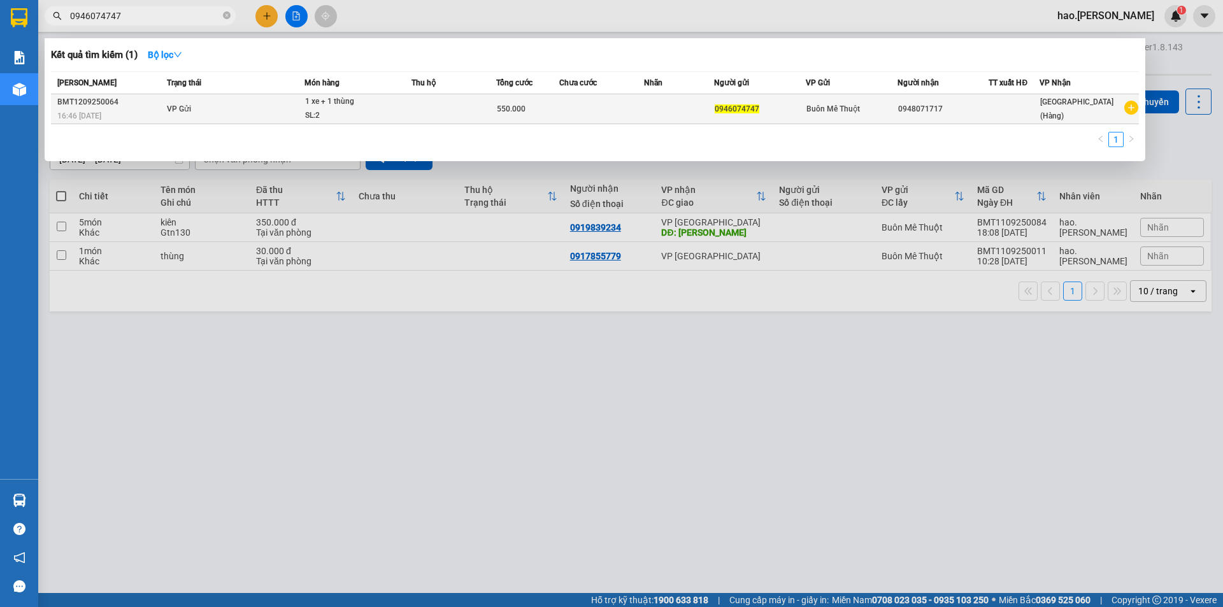
type input "0946074747"
click at [429, 111] on td at bounding box center [453, 109] width 85 height 30
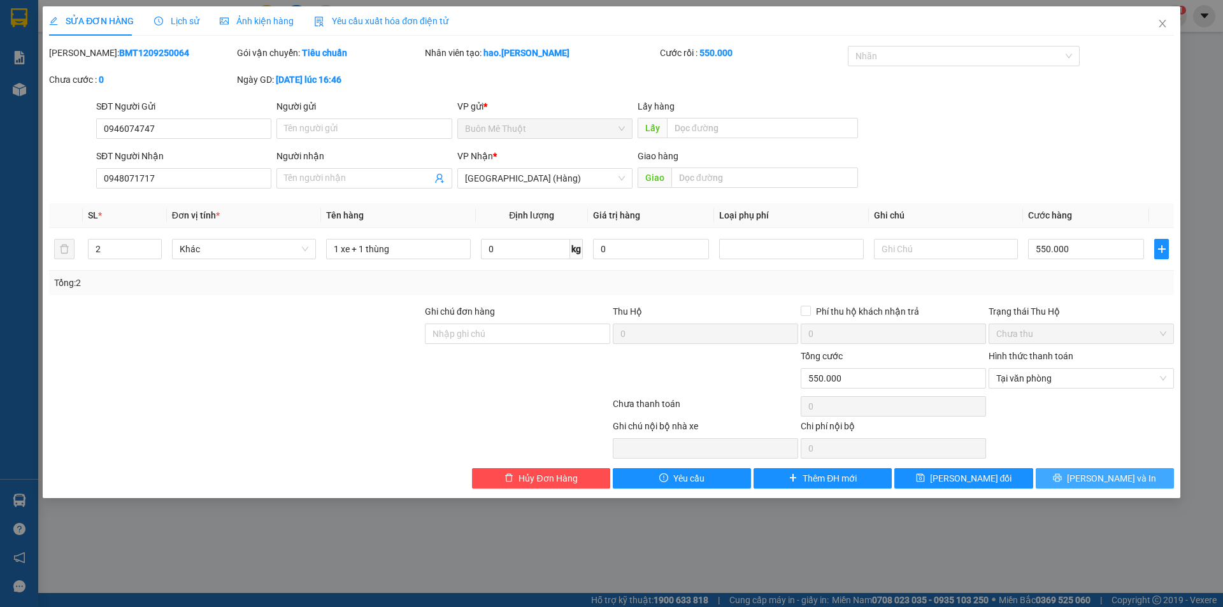
click at [1090, 471] on button "[PERSON_NAME] và In" at bounding box center [1104, 478] width 138 height 20
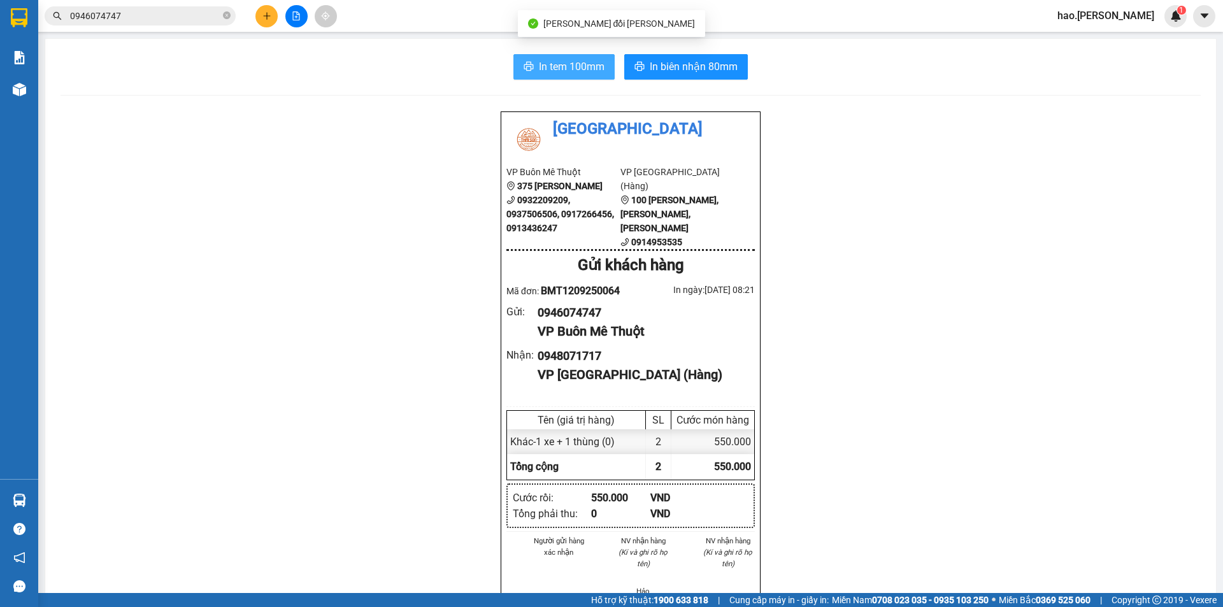
click at [556, 59] on span "In tem 100mm" at bounding box center [572, 67] width 66 height 16
click at [253, 13] on div at bounding box center [296, 16] width 96 height 22
click at [264, 18] on icon "plus" at bounding box center [266, 15] width 9 height 9
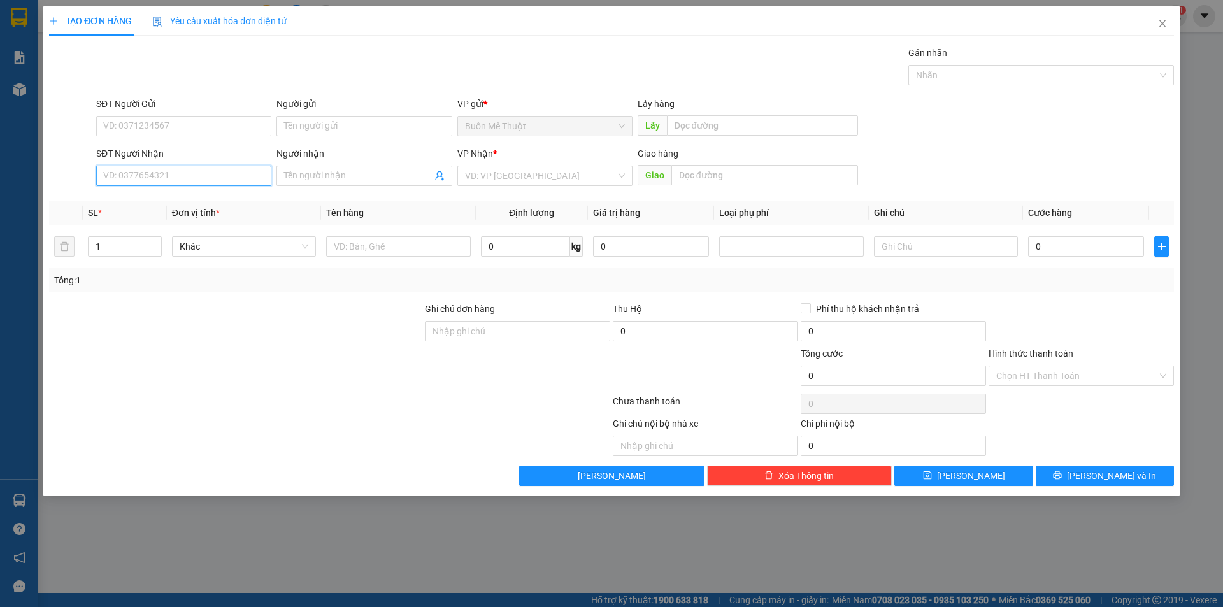
click at [176, 171] on input "SĐT Người Nhận" at bounding box center [183, 176] width 175 height 20
type input "0943326163"
click at [134, 201] on div "0943326163 - thông" at bounding box center [184, 201] width 160 height 14
type input "thông"
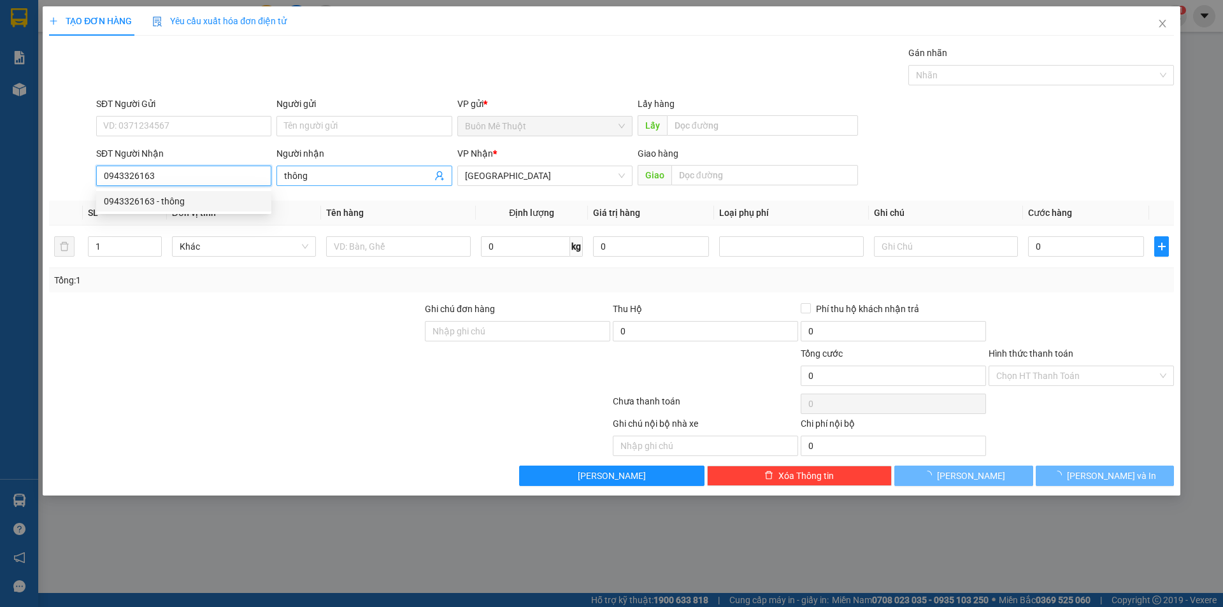
type input "30.000"
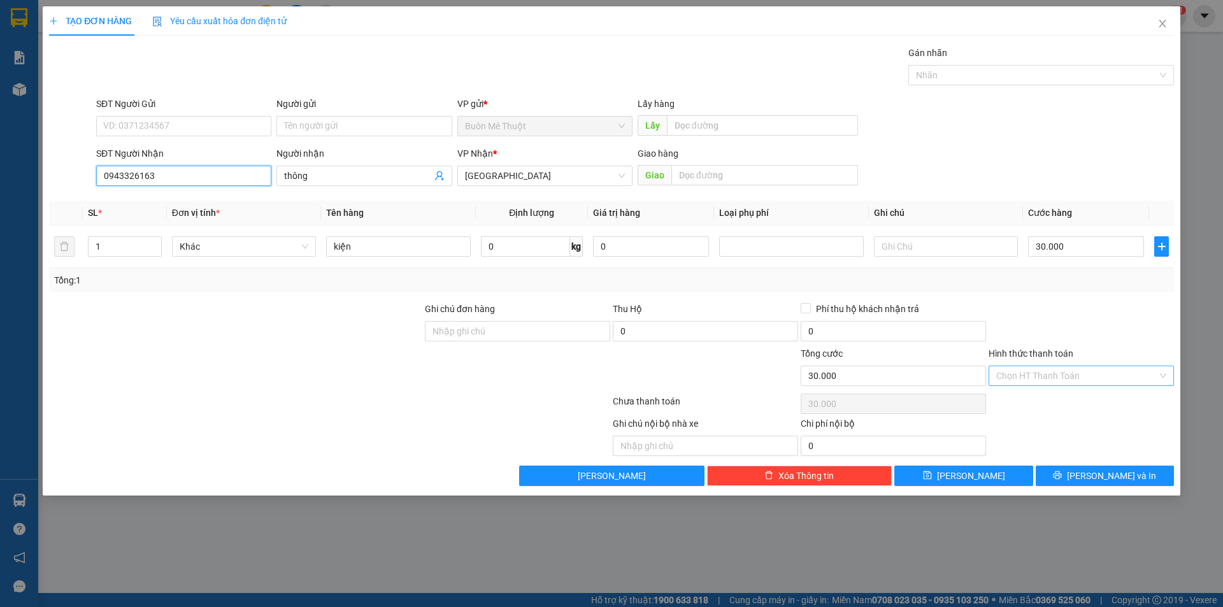
type input "0943326163"
click at [1085, 382] on input "Hình thức thanh toán" at bounding box center [1076, 375] width 161 height 19
click at [1030, 399] on div "Tại văn phòng" at bounding box center [1081, 401] width 170 height 14
type input "0"
click at [437, 240] on input "kiện" at bounding box center [398, 246] width 144 height 20
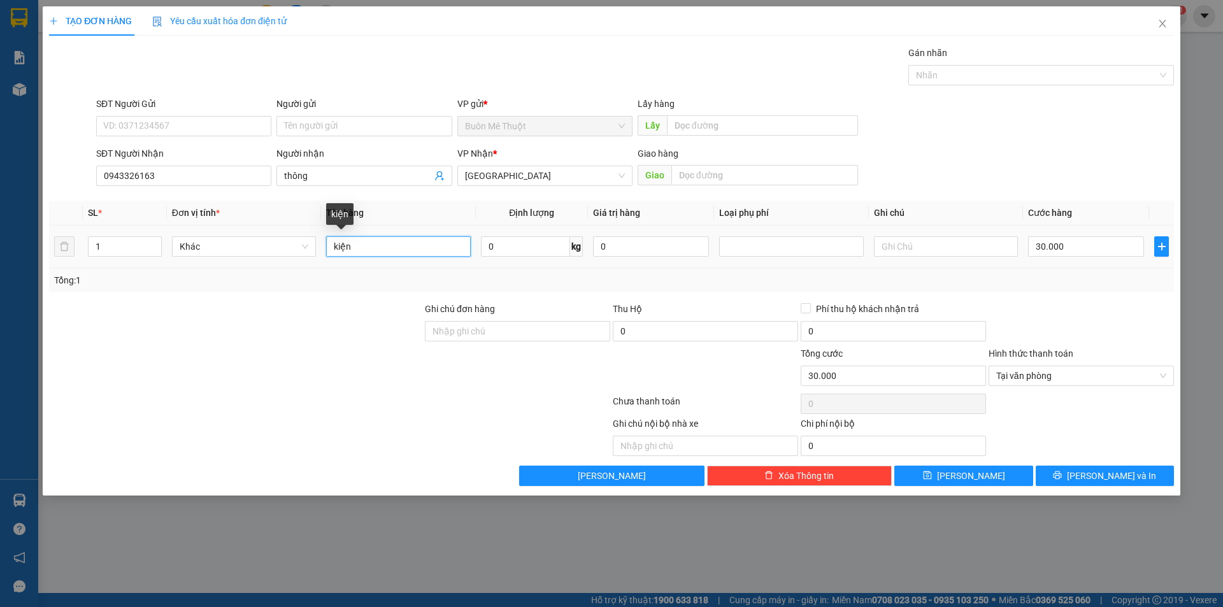
click at [437, 240] on input "kiện" at bounding box center [398, 246] width 144 height 20
type input "t"
click at [432, 252] on input "text" at bounding box center [398, 246] width 144 height 20
type input "j"
type input "kiện"
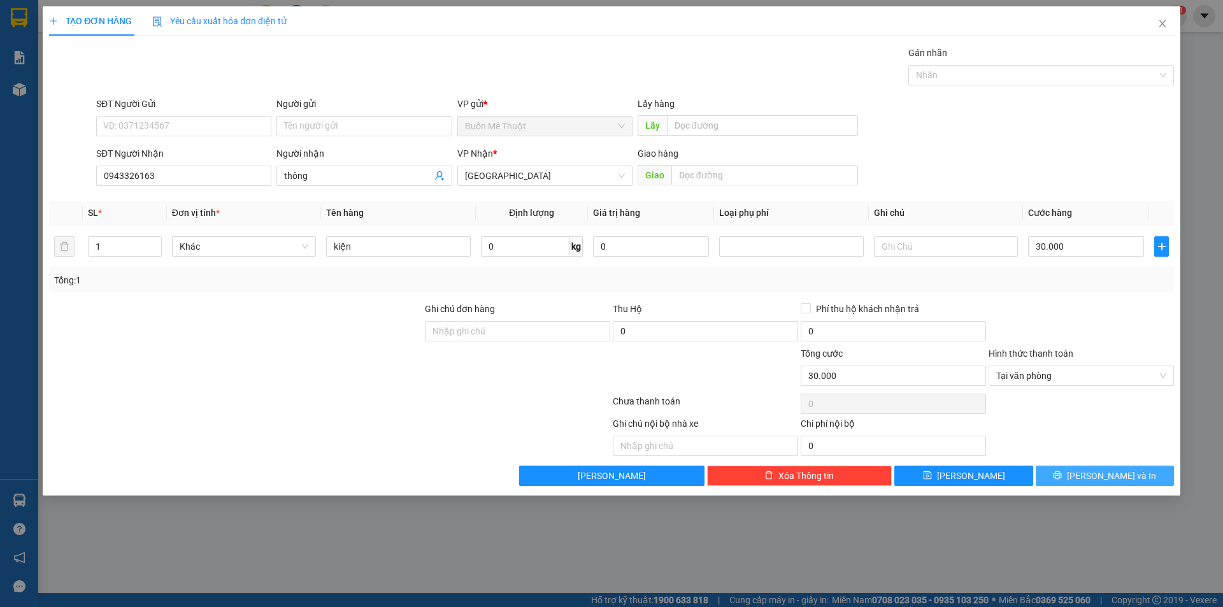
click at [1062, 477] on icon "printer" at bounding box center [1057, 475] width 9 height 9
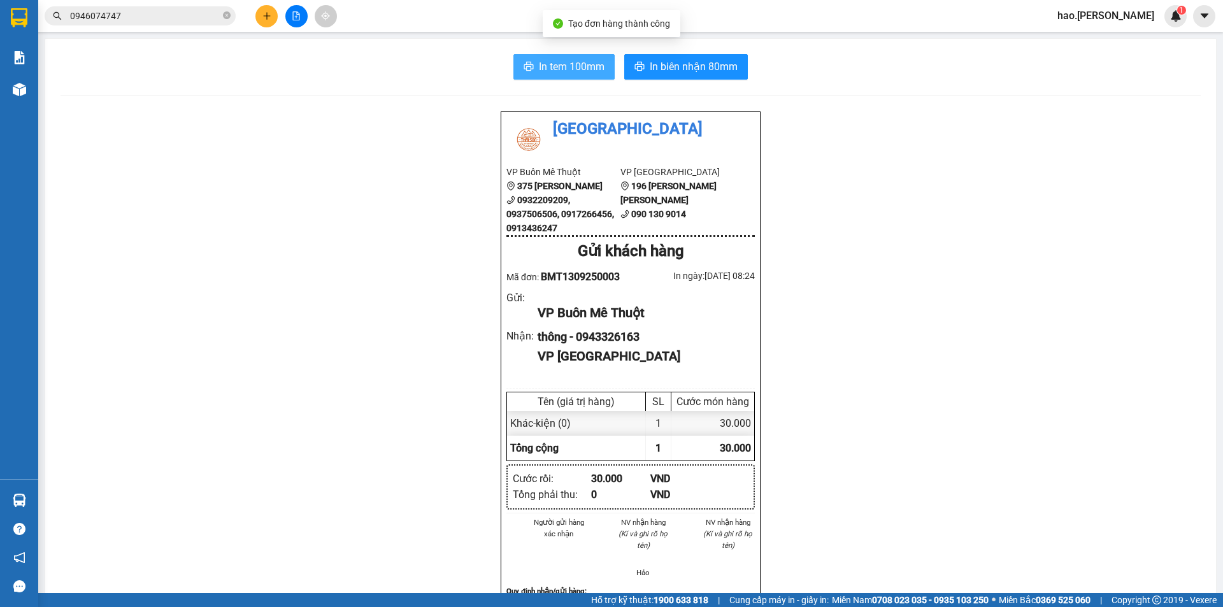
click at [572, 69] on span "In tem 100mm" at bounding box center [572, 67] width 66 height 16
